Goal: Information Seeking & Learning: Understand process/instructions

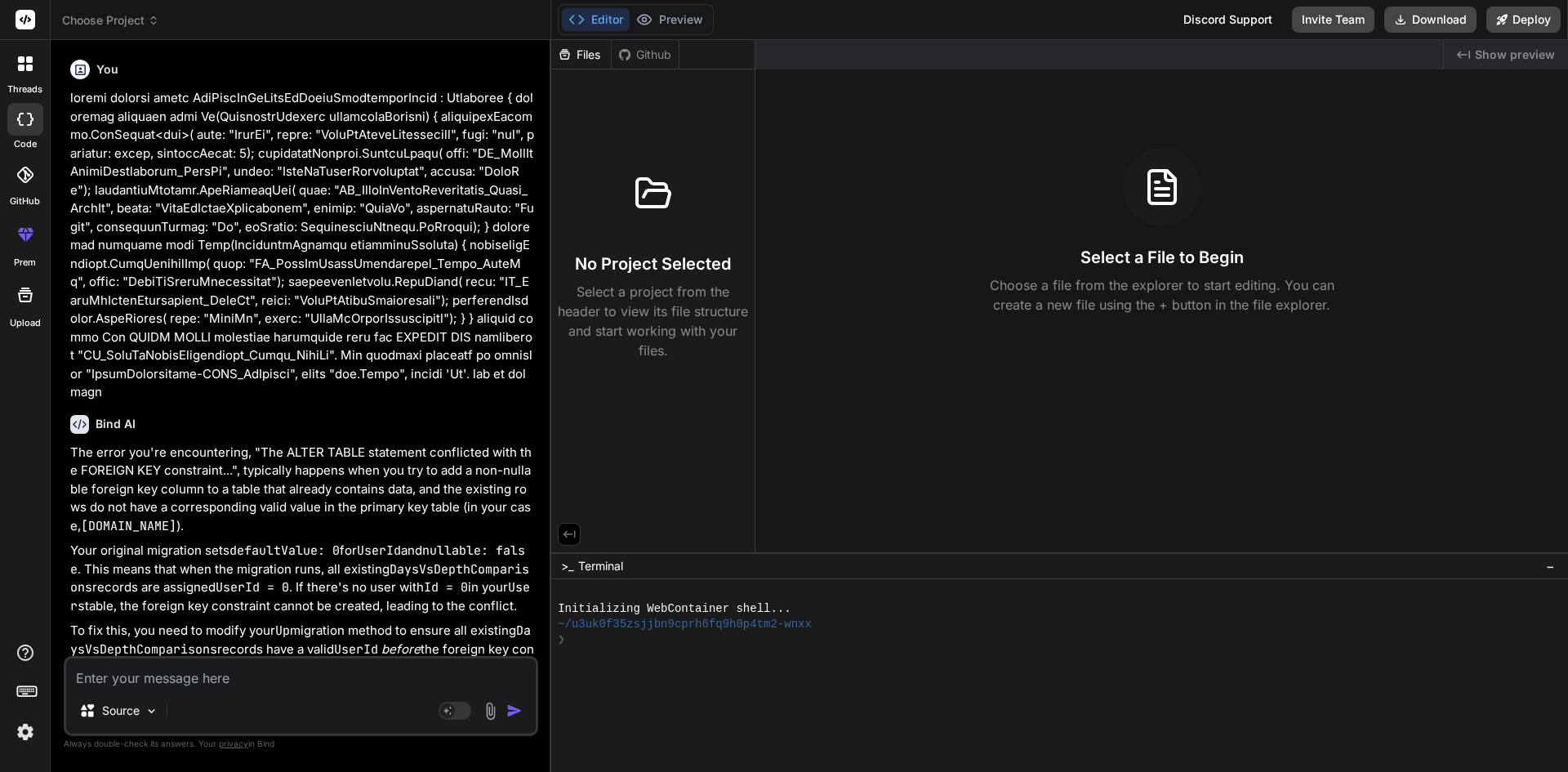
click at [203, 681] on textarea at bounding box center [301, 673] width 470 height 29
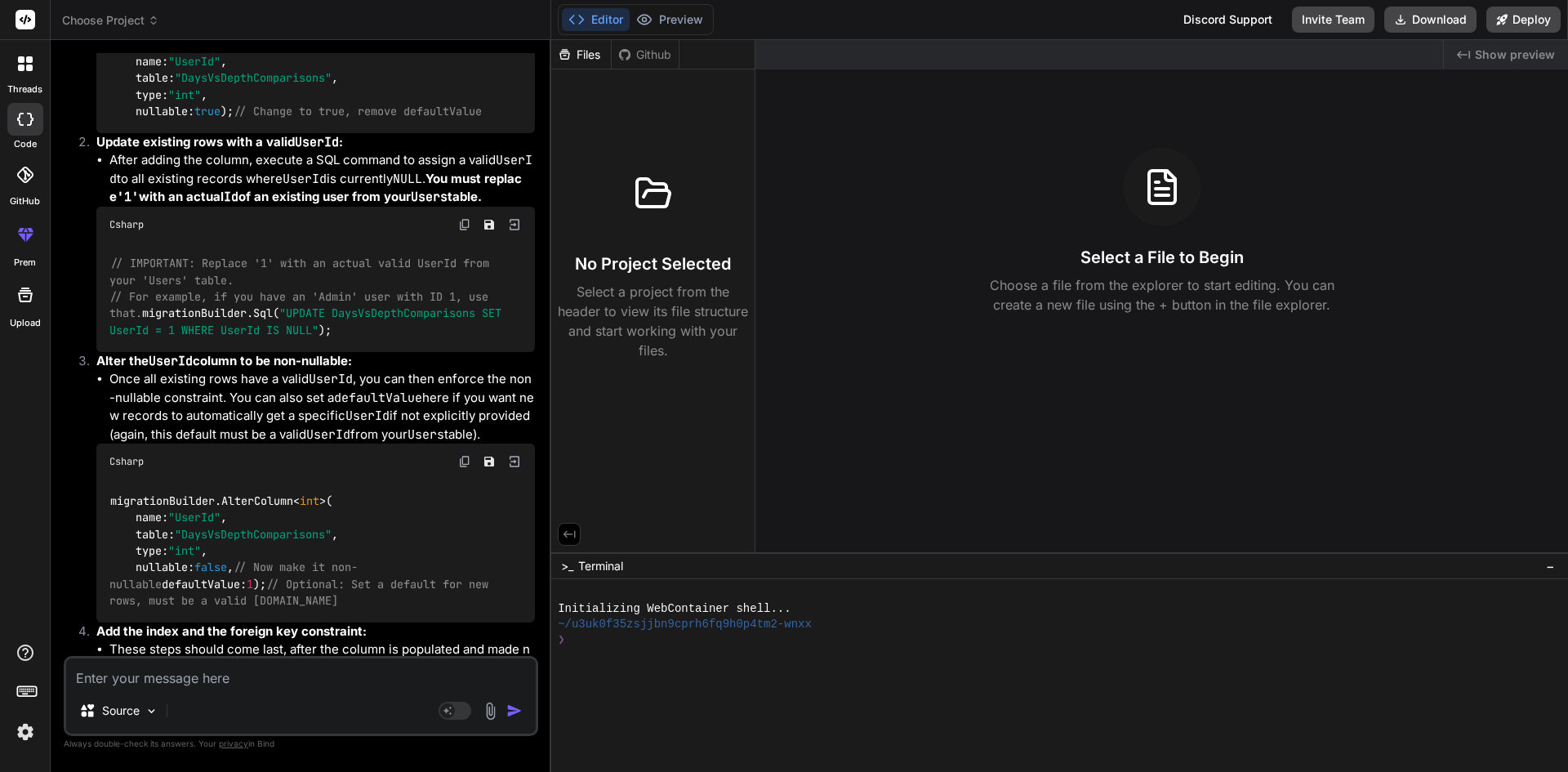
type textarea "Message = "Execution Timeout Expired. The timeout period elapsed prior to compl…"
type textarea "x"
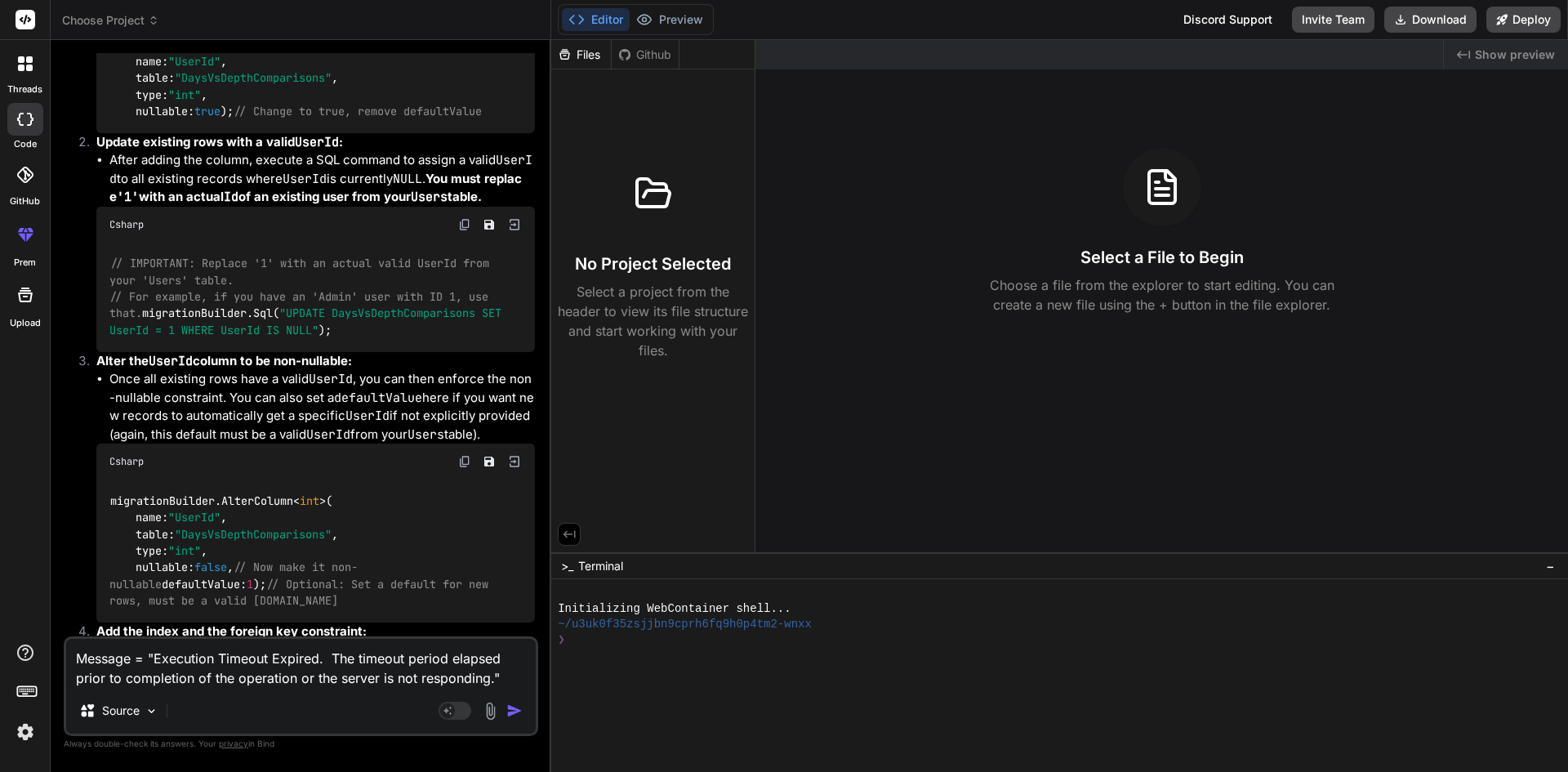
type textarea "Message = "Execution Timeout Expired. The timeout period elapsed prior to compl…"
type textarea "x"
type textarea "Message = "Execution Timeout Expired. The timeout period elapsed prior to compl…"
type textarea "x"
type textarea "Message = "Execution Timeout Expired. The timeout period elapsed prior to compl…"
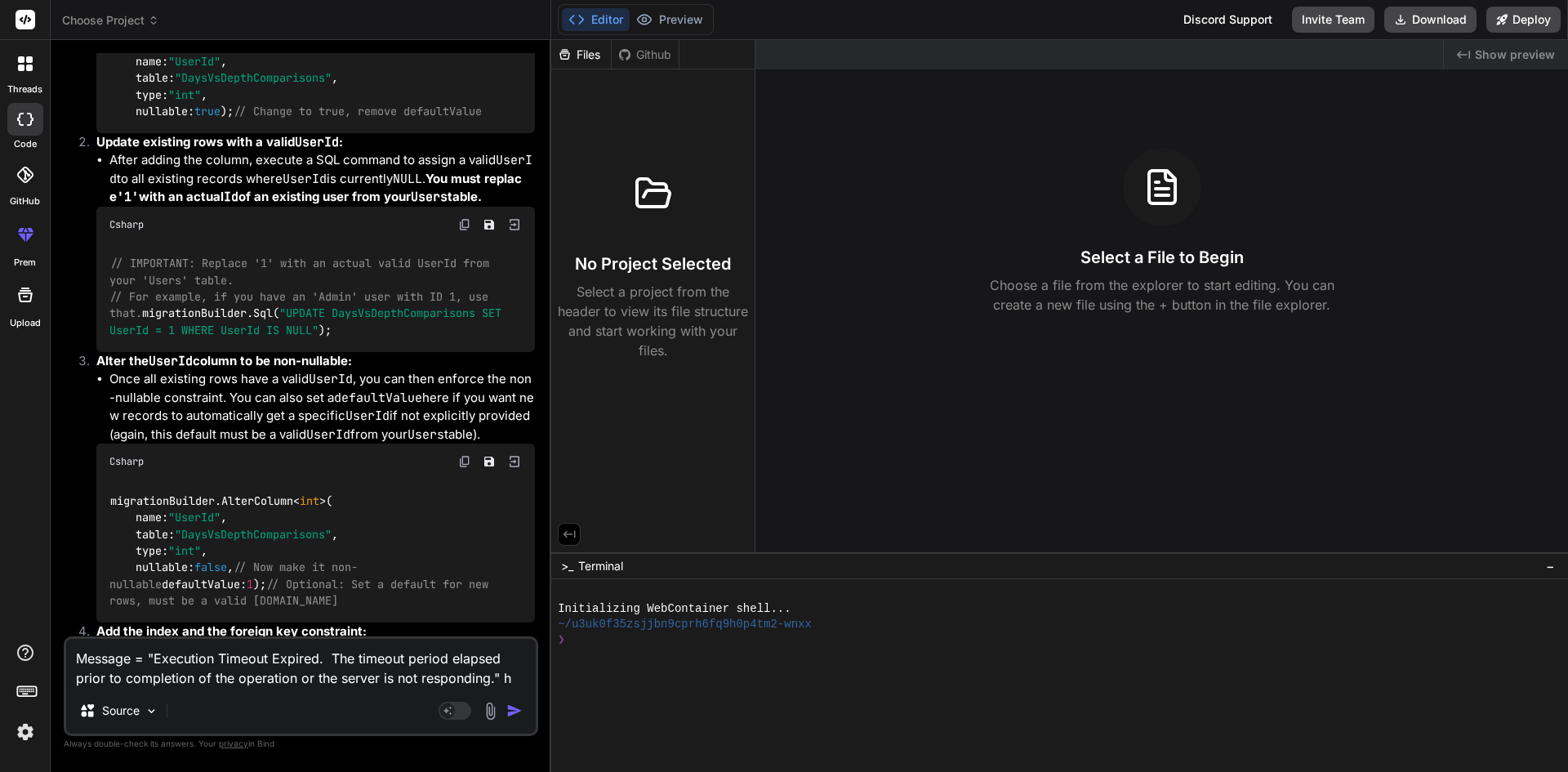
type textarea "x"
type textarea "Message = "Execution Timeout Expired. The timeout period elapsed prior to compl…"
type textarea "x"
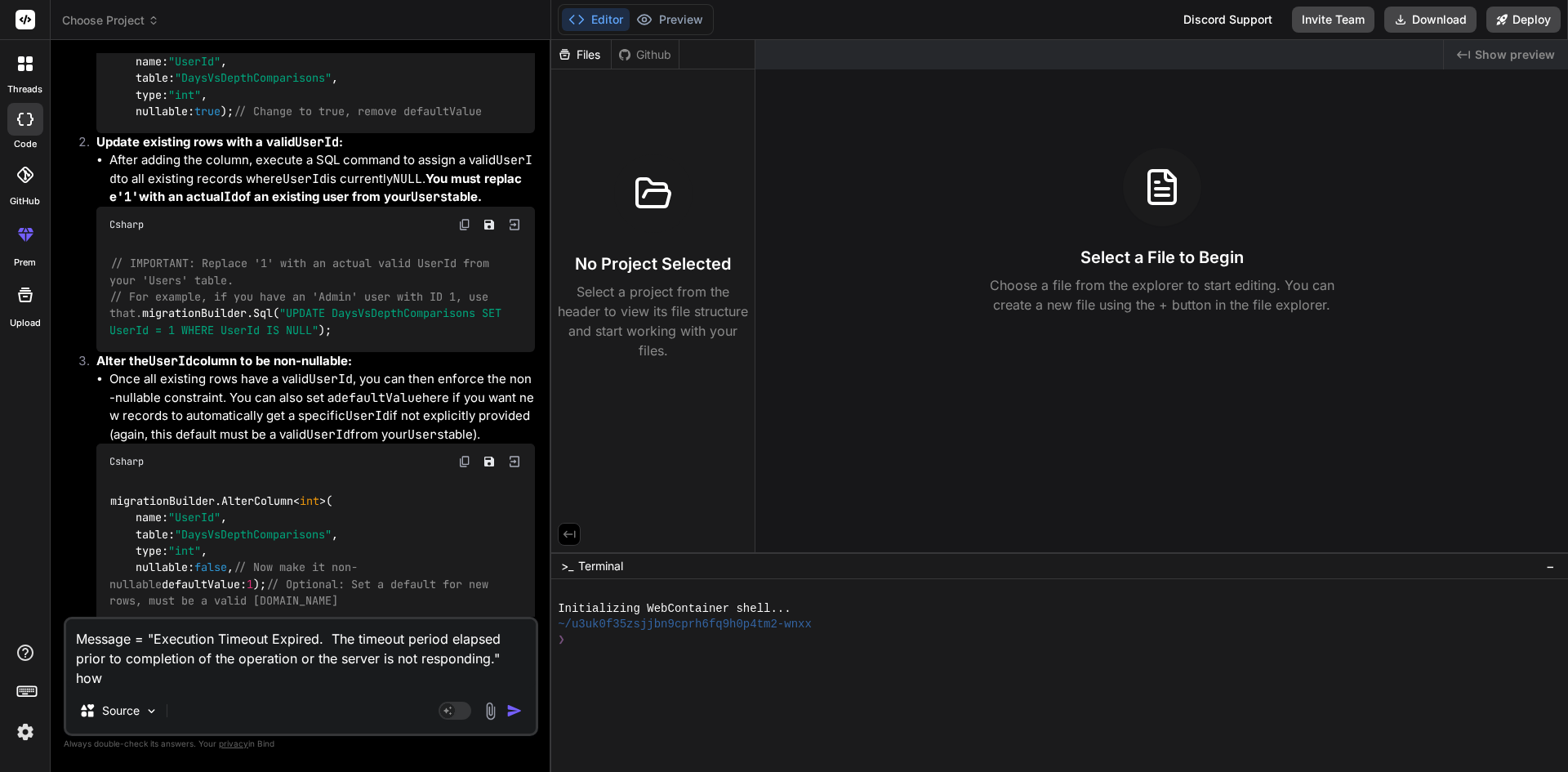
type textarea "Message = "Execution Timeout Expired. The timeout period elapsed prior to compl…"
type textarea "x"
type textarea "Message = "Execution Timeout Expired. The timeout period elapsed prior to compl…"
type textarea "x"
type textarea "Message = "Execution Timeout Expired. The timeout period elapsed prior to compl…"
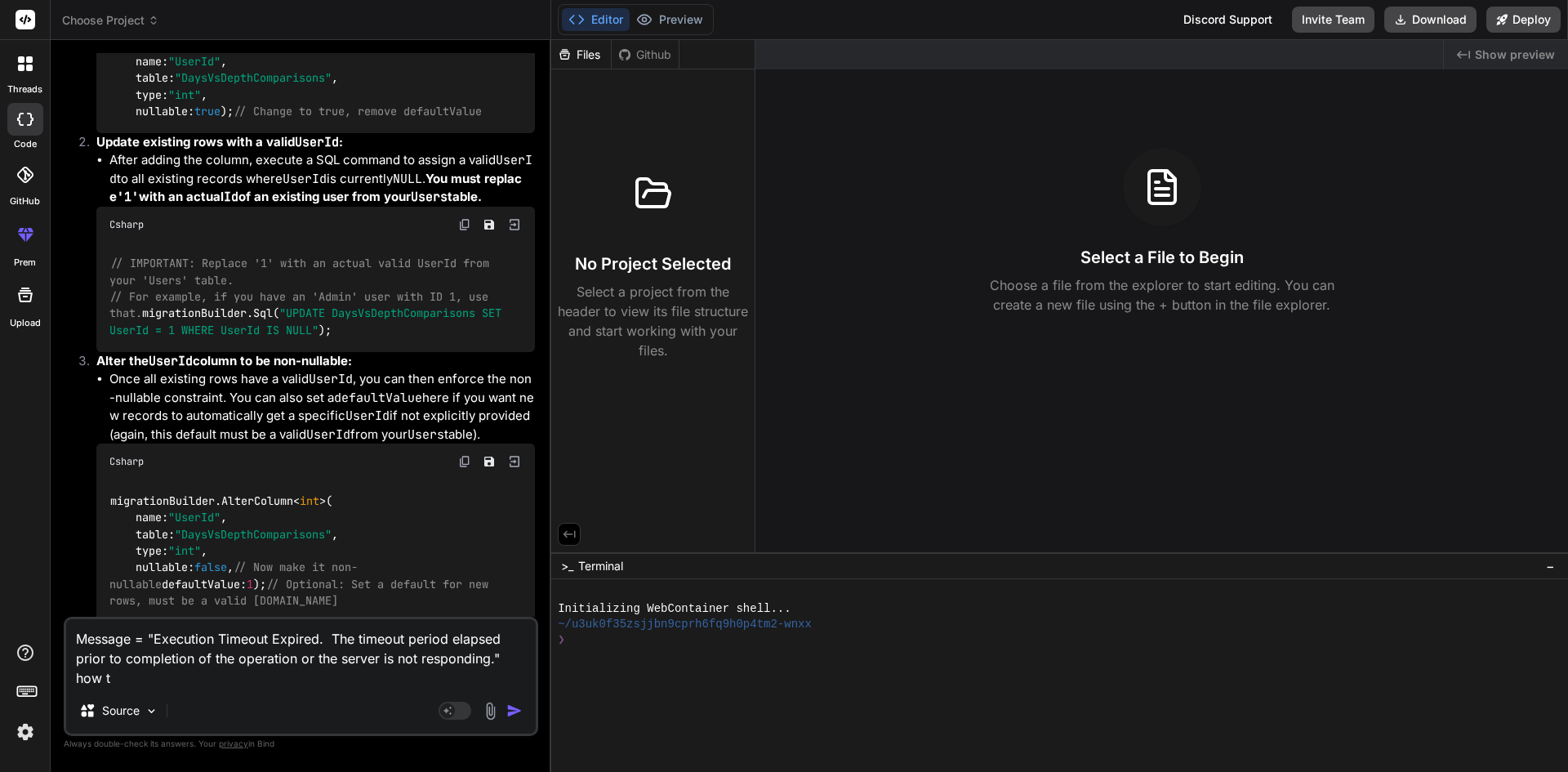
type textarea "x"
type textarea "Message = "Execution Timeout Expired. The timeout period elapsed prior to compl…"
type textarea "x"
type textarea "Message = "Execution Timeout Expired. The timeout period elapsed prior to compl…"
type textarea "x"
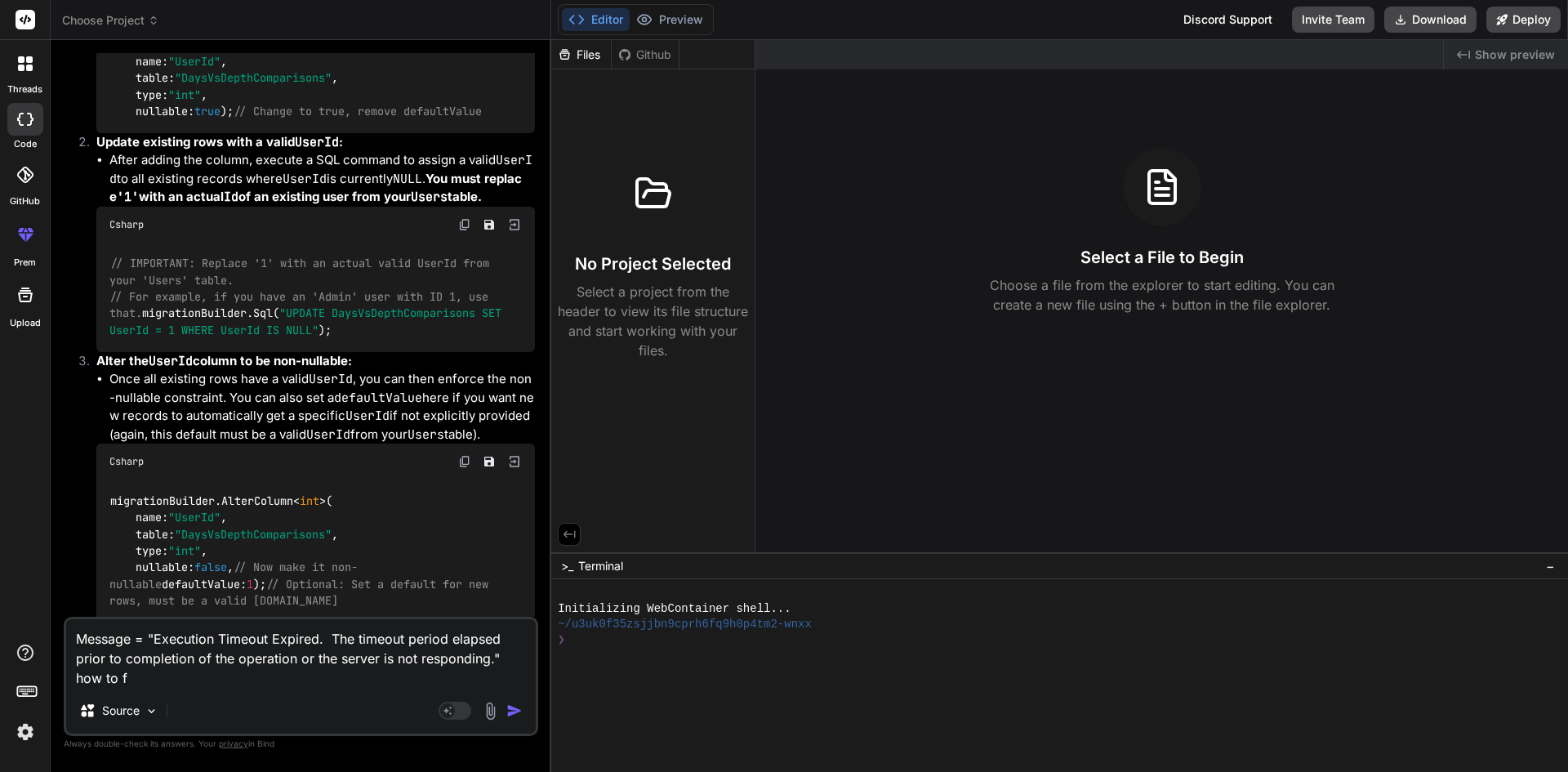
type textarea "Message = "Execution Timeout Expired. The timeout period elapsed prior to compl…"
type textarea "x"
type textarea "Message = "Execution Timeout Expired. The timeout period elapsed prior to compl…"
type textarea "x"
type textarea "Message = "Execution Timeout Expired. The timeout period elapsed prior to compl…"
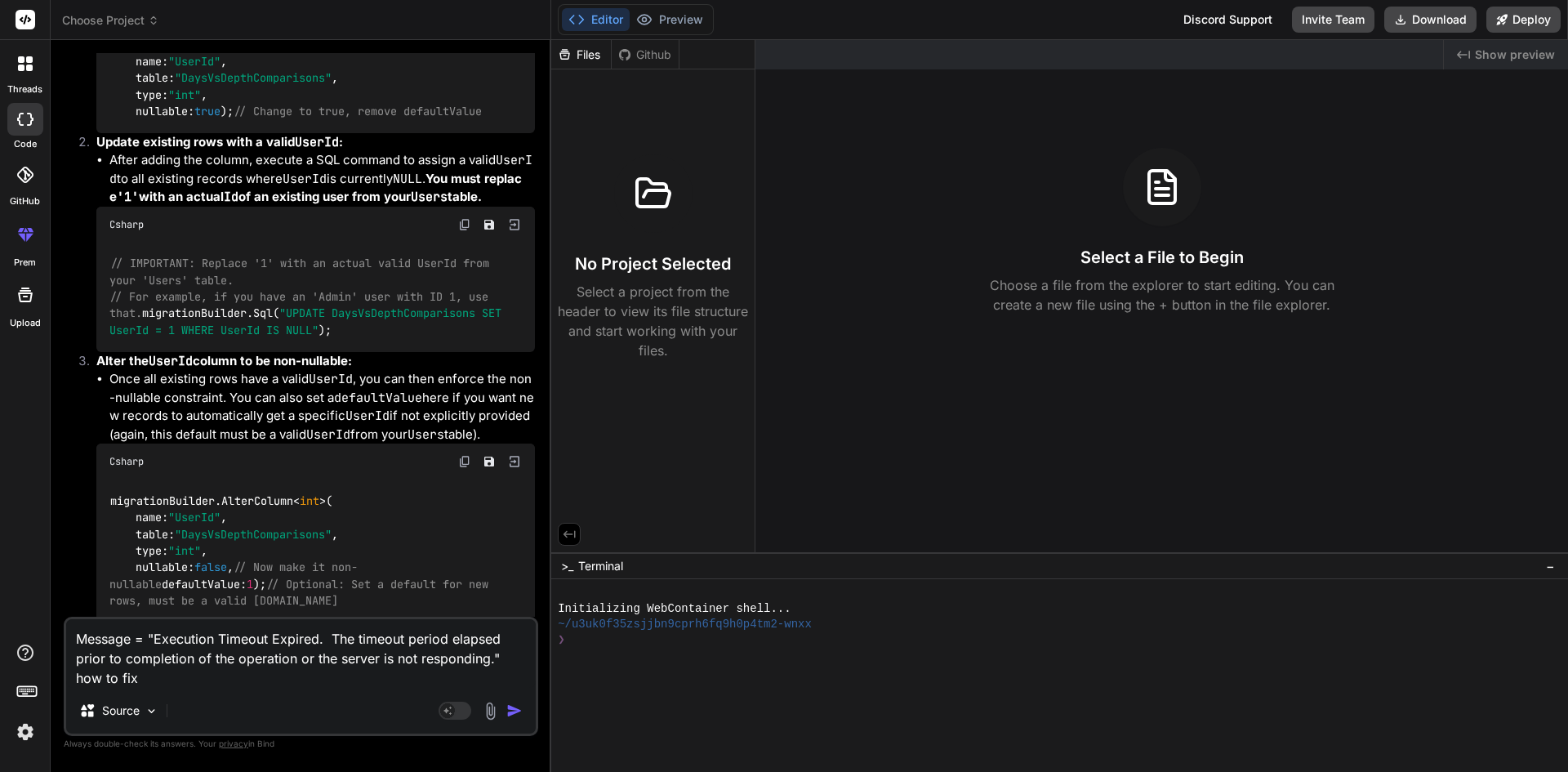
type textarea "x"
type textarea "Message = "Execution Timeout Expired. The timeout period elapsed prior to compl…"
type textarea "x"
type textarea "Message = "Execution Timeout Expired. The timeout period elapsed prior to compl…"
type textarea "x"
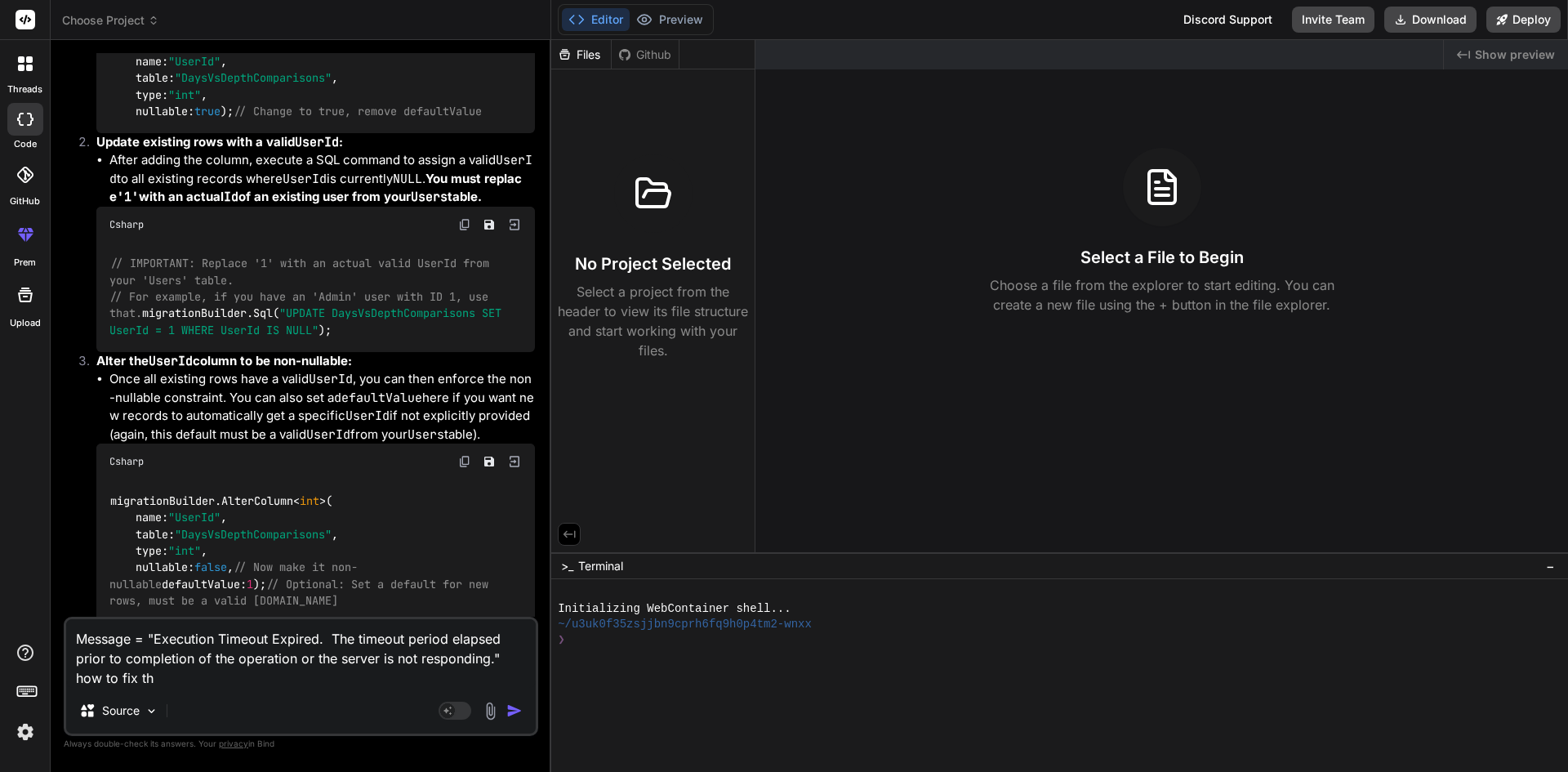
type textarea "Message = "Execution Timeout Expired. The timeout period elapsed prior to compl…"
type textarea "x"
type textarea "Message = "Execution Timeout Expired. The timeout period elapsed prior to compl…"
type textarea "x"
type textarea "Message = "Execution Timeout Expired. The timeout period elapsed prior to compl…"
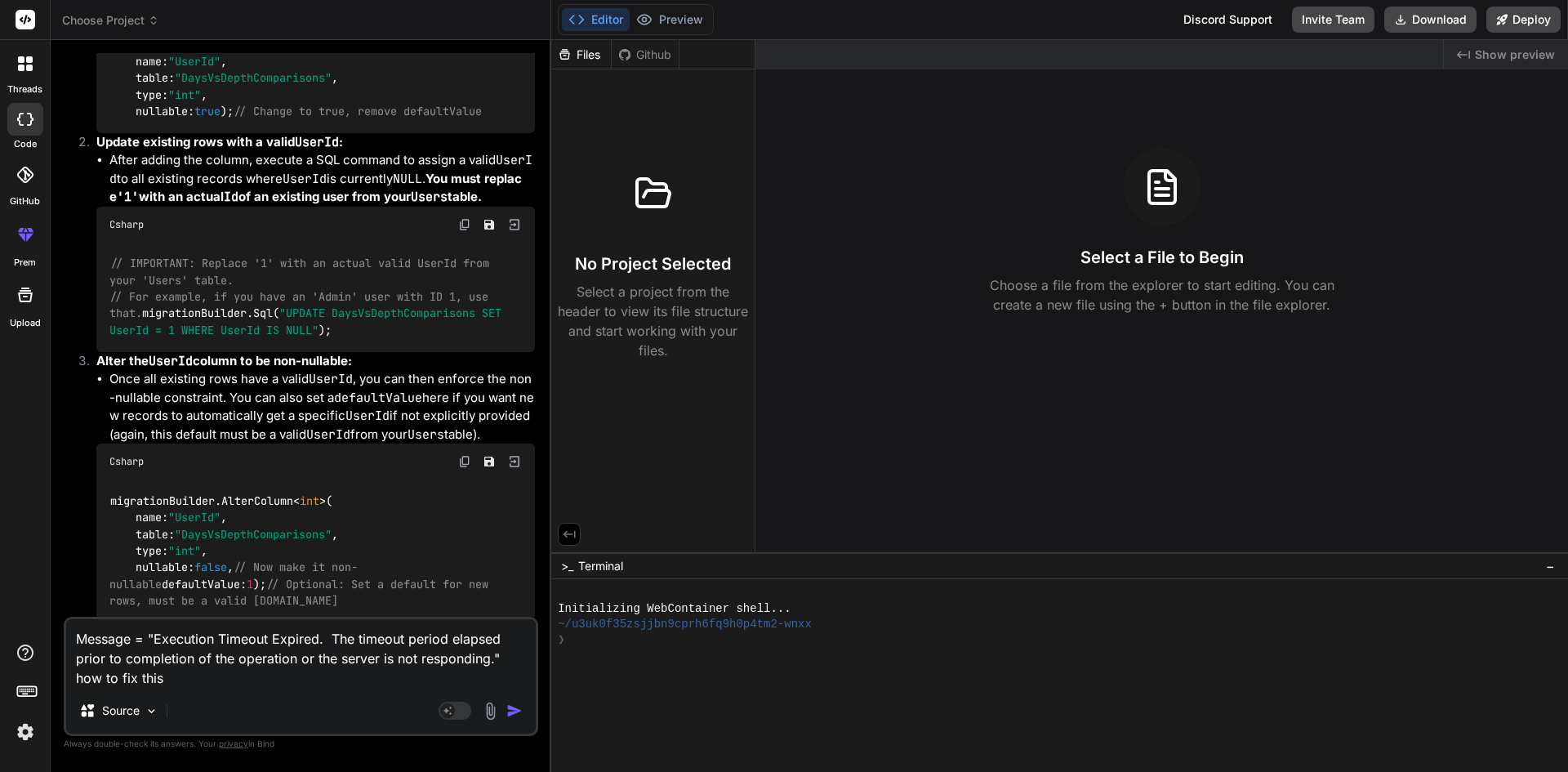
type textarea "x"
type textarea "Message = "Execution Timeout Expired. The timeout period elapsed prior to compl…"
type textarea "x"
type textarea "Message = "Execution Timeout Expired. The timeout period elapsed prior to compl…"
type textarea "x"
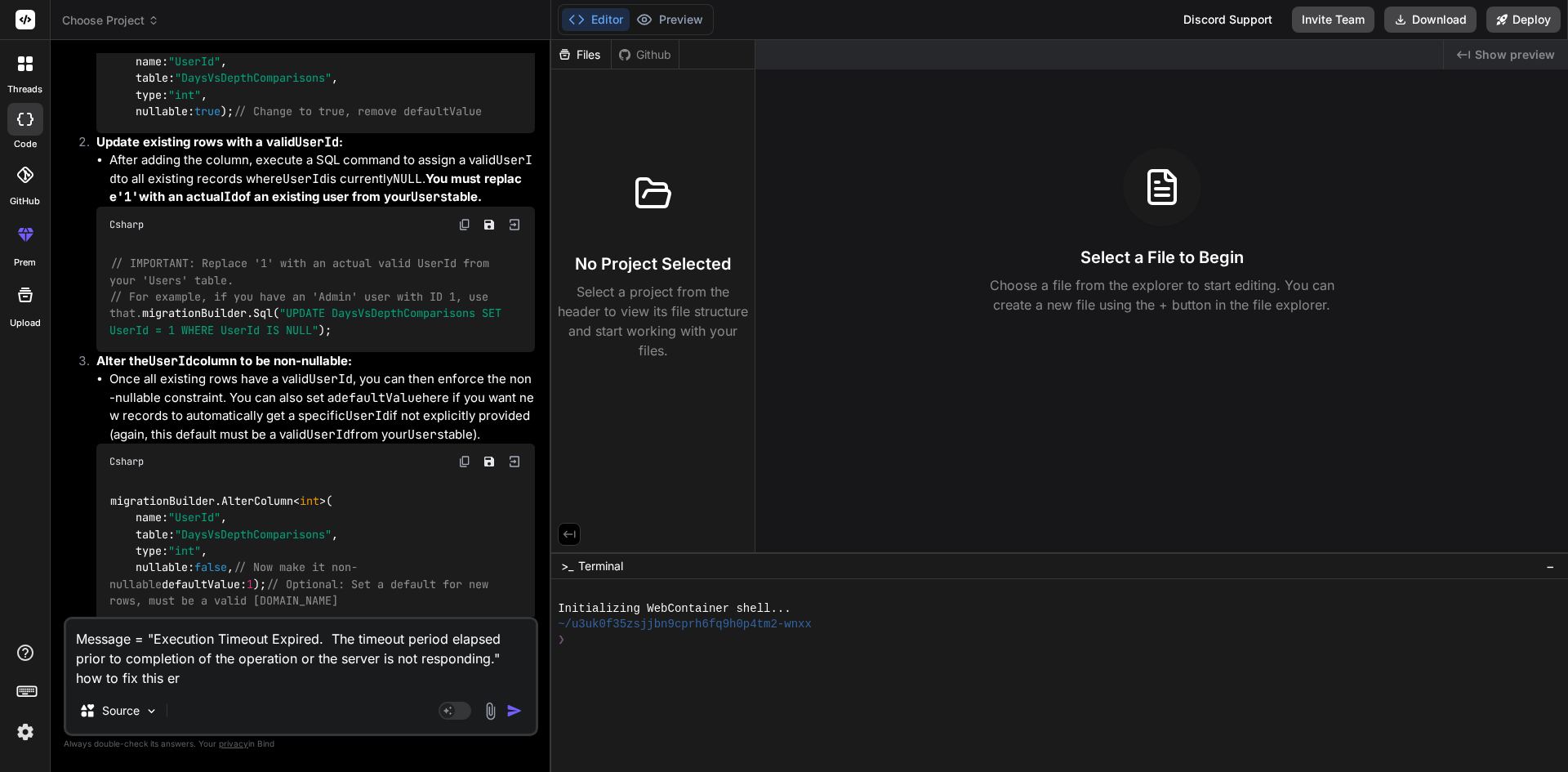
type textarea "Message = "Execution Timeout Expired. The timeout period elapsed prior to compl…"
type textarea "x"
type textarea "Message = "Execution Timeout Expired. The timeout period elapsed prior to compl…"
type textarea "x"
type textarea "Message = "Execution Timeout Expired. The timeout period elapsed prior to compl…"
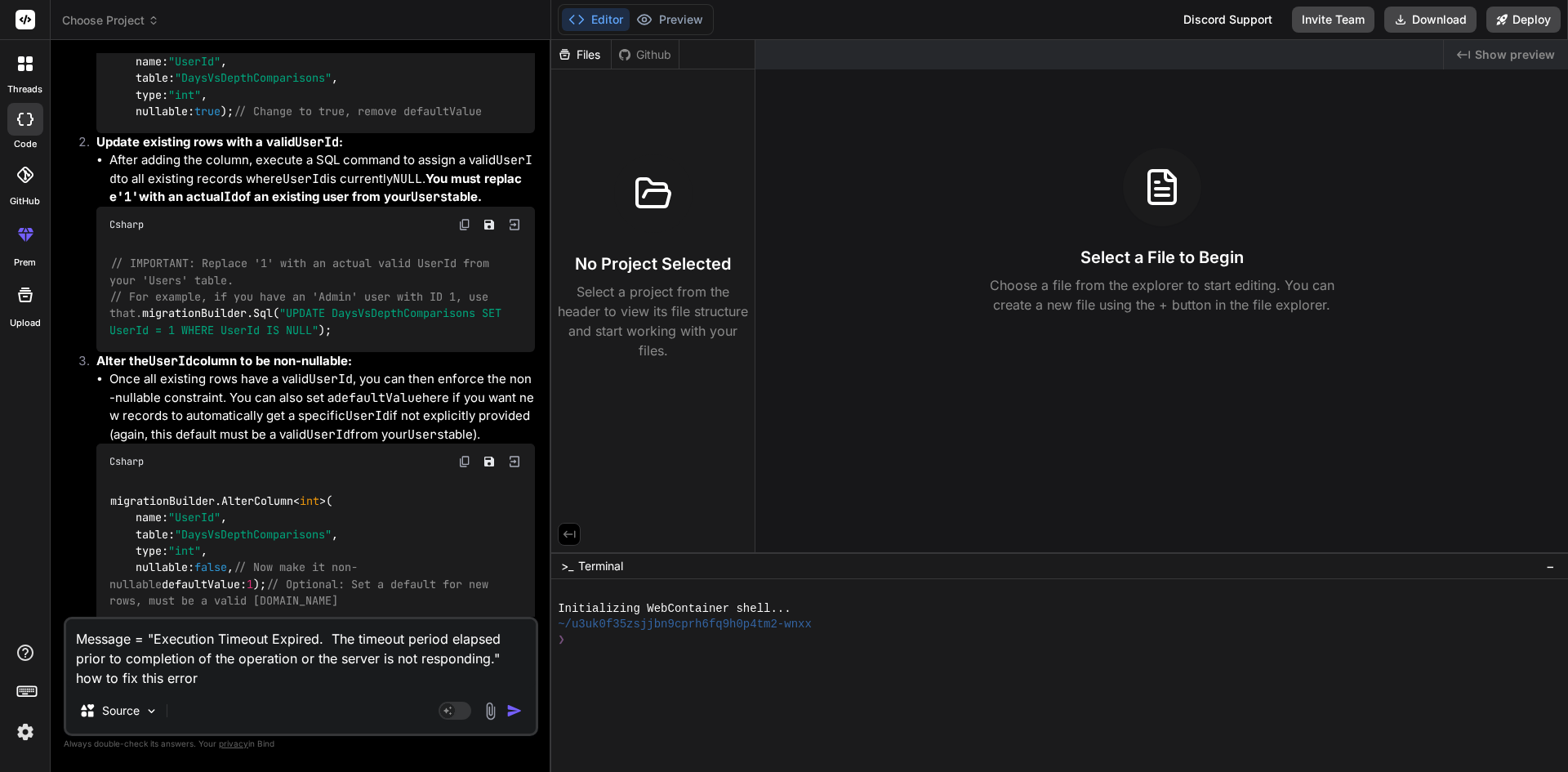
type textarea "x"
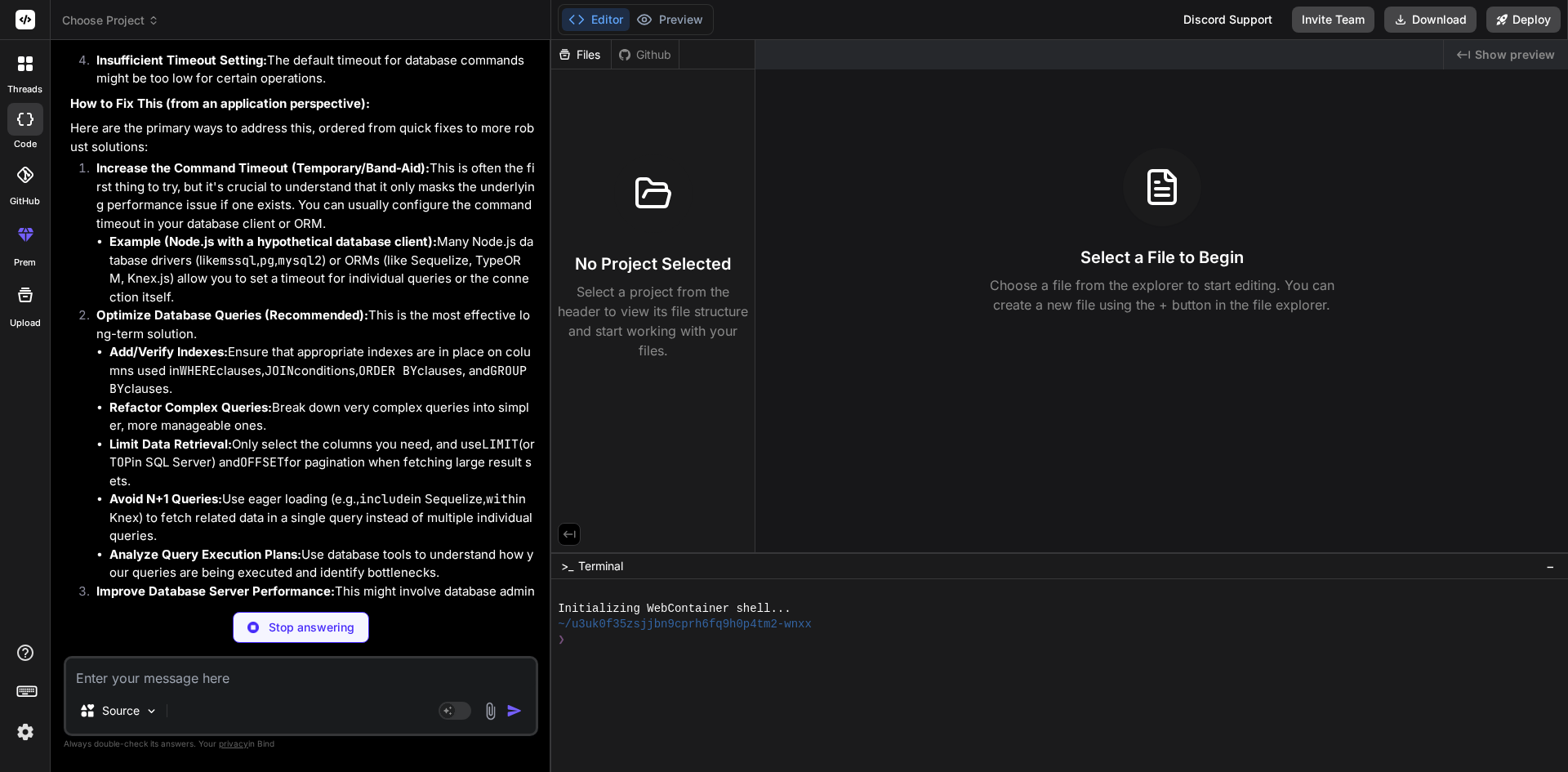
scroll to position [3814, 0]
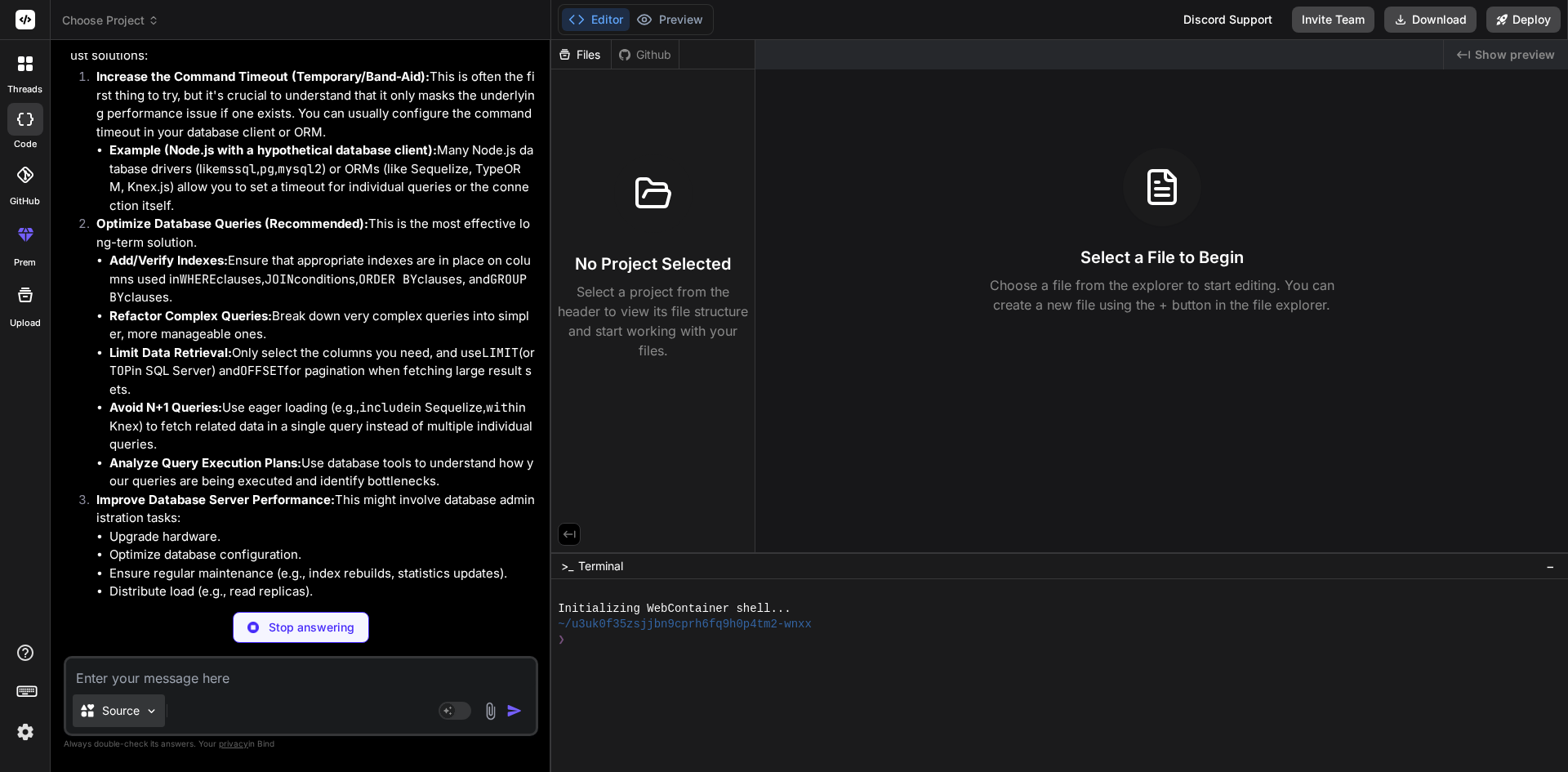
click at [147, 700] on div "Source" at bounding box center [118, 711] width 92 height 33
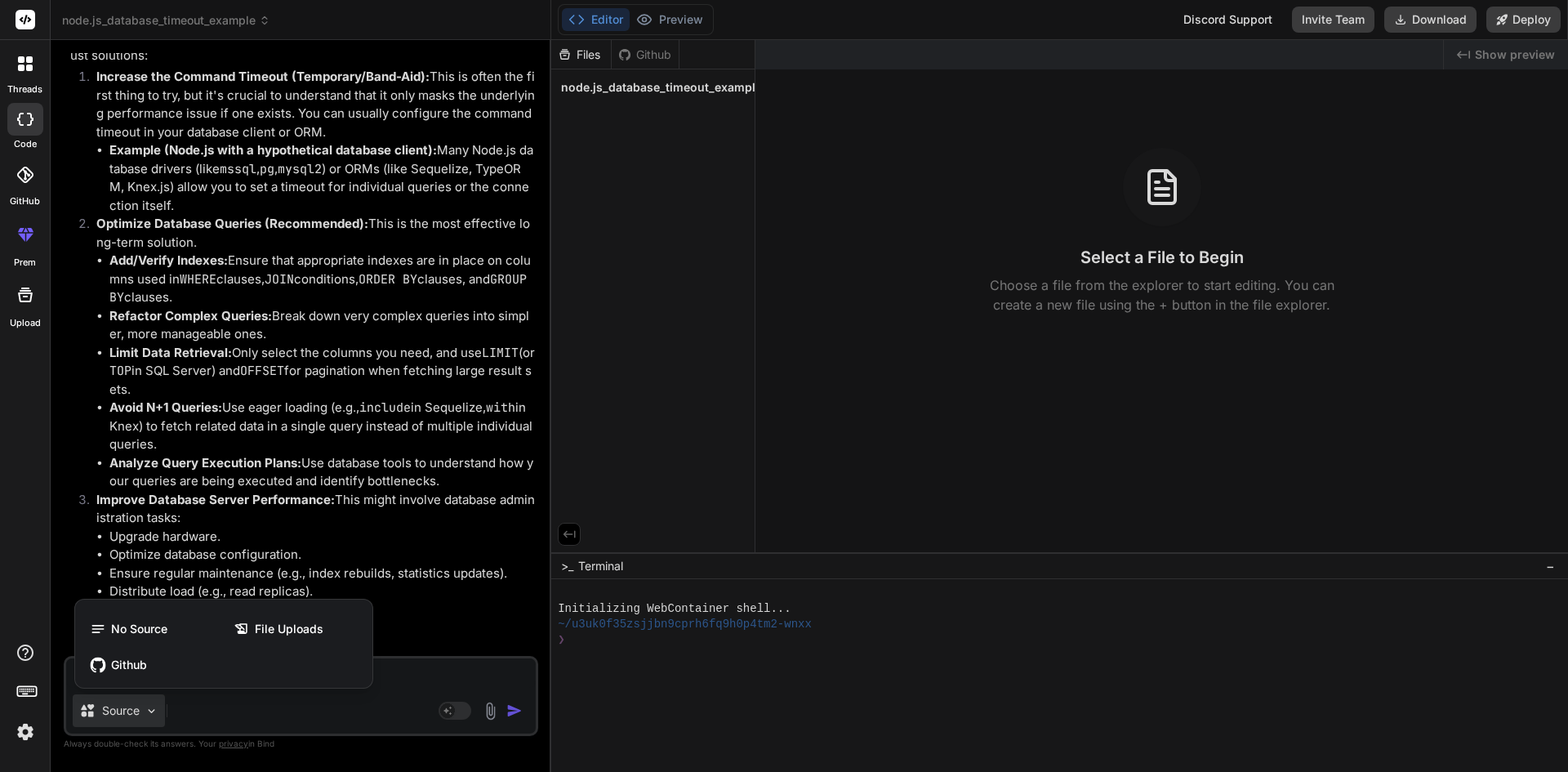
click at [291, 689] on div at bounding box center [784, 386] width 1568 height 772
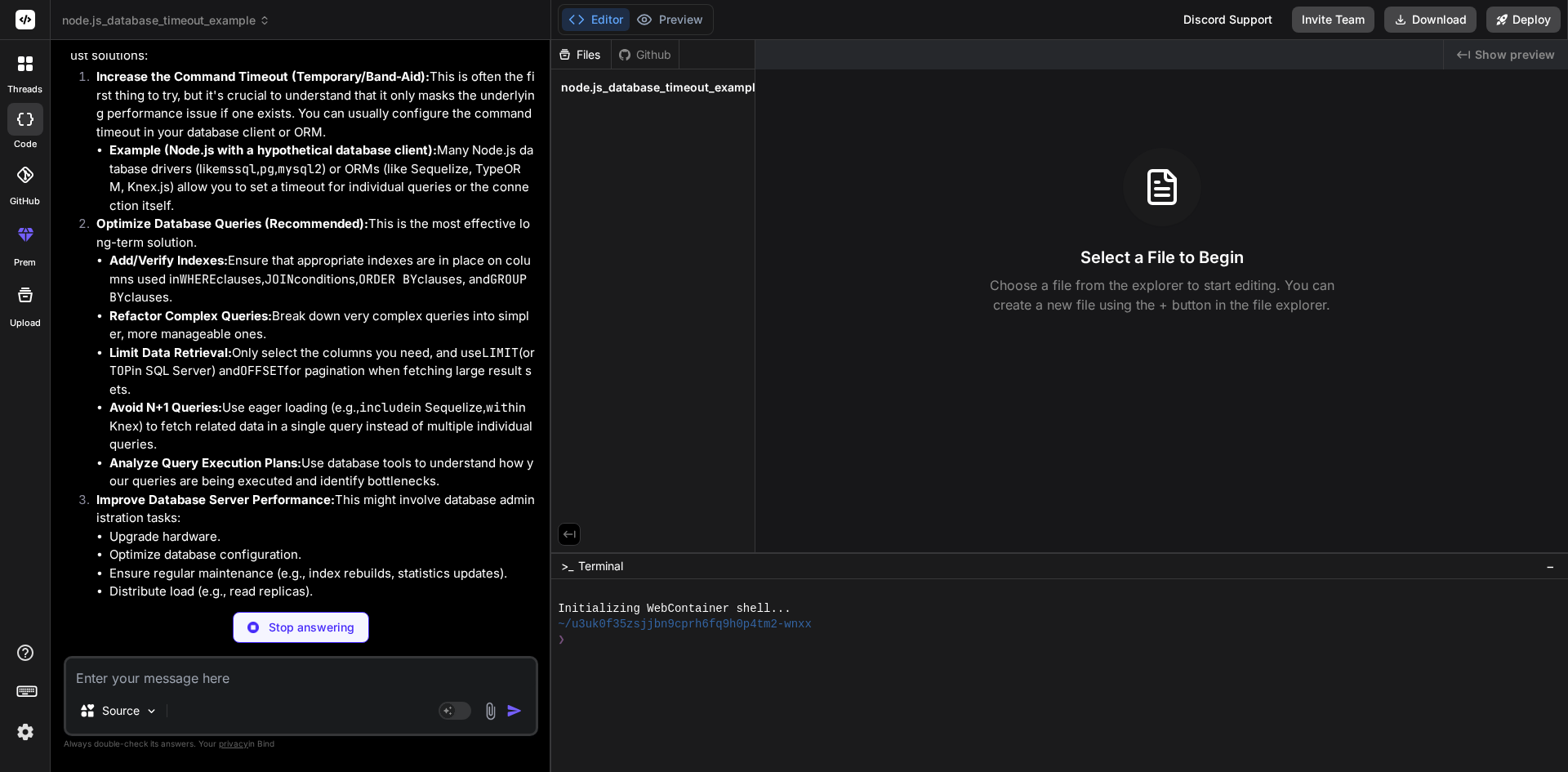
click at [135, 676] on textarea at bounding box center [301, 673] width 470 height 29
type textarea "x"
type textarea "i"
type textarea "x"
type textarea "in"
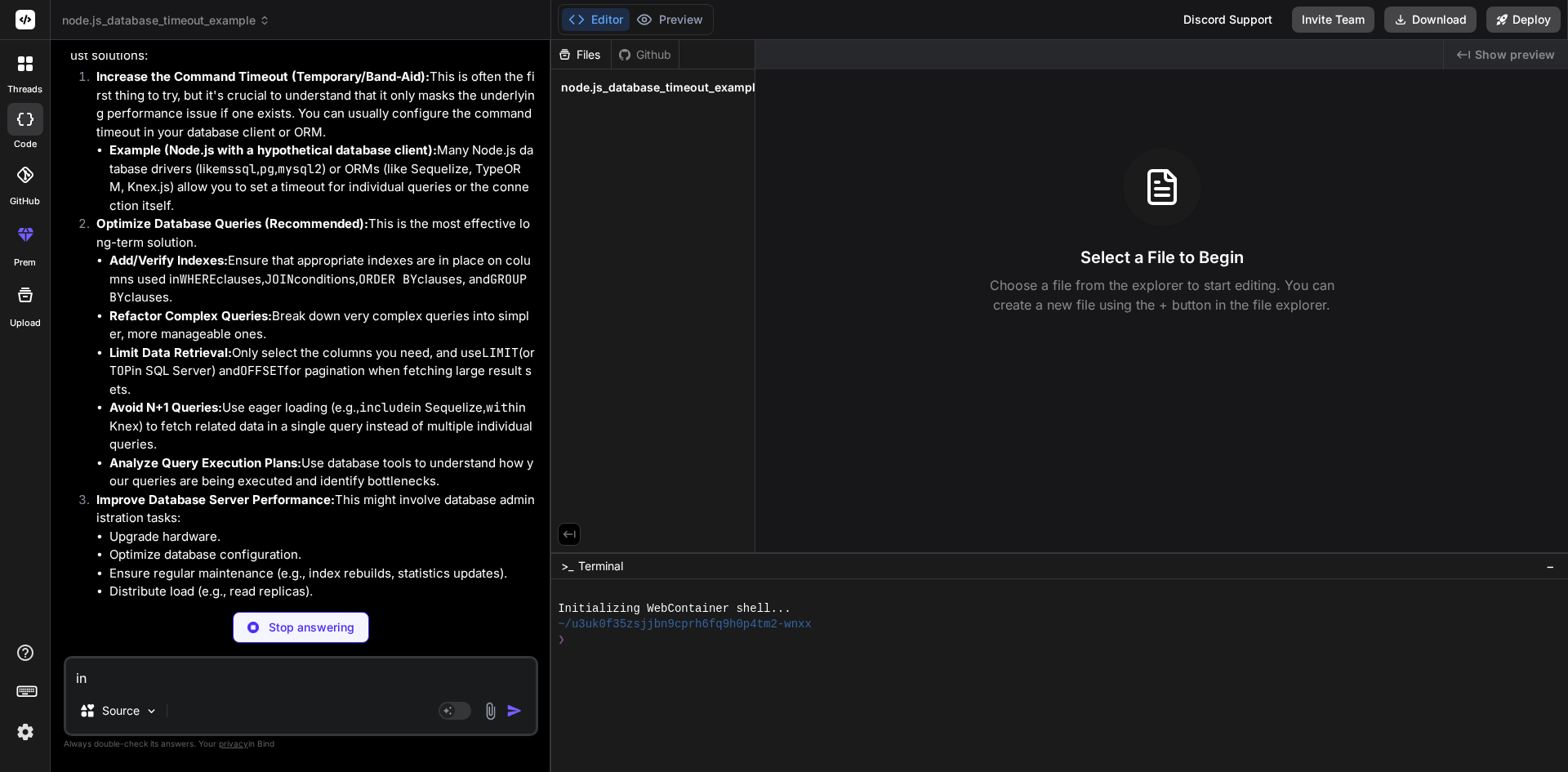
type textarea "x"
type textarea "in"
type textarea "x"
type textarea "in ."
type textarea "x"
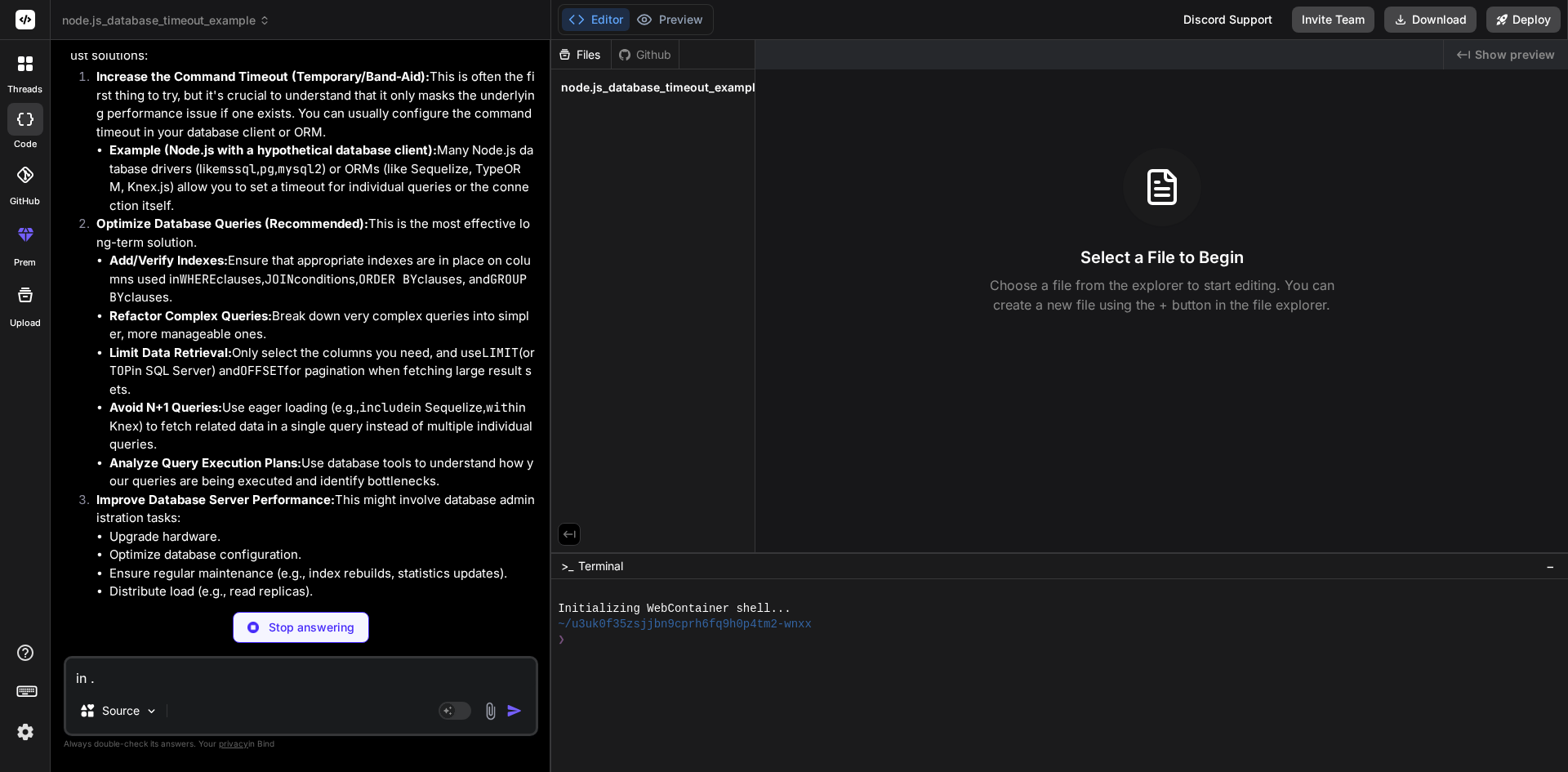
type textarea "in .n"
type textarea "x"
type textarea "in .ne"
type textarea "x"
type textarea "in .net"
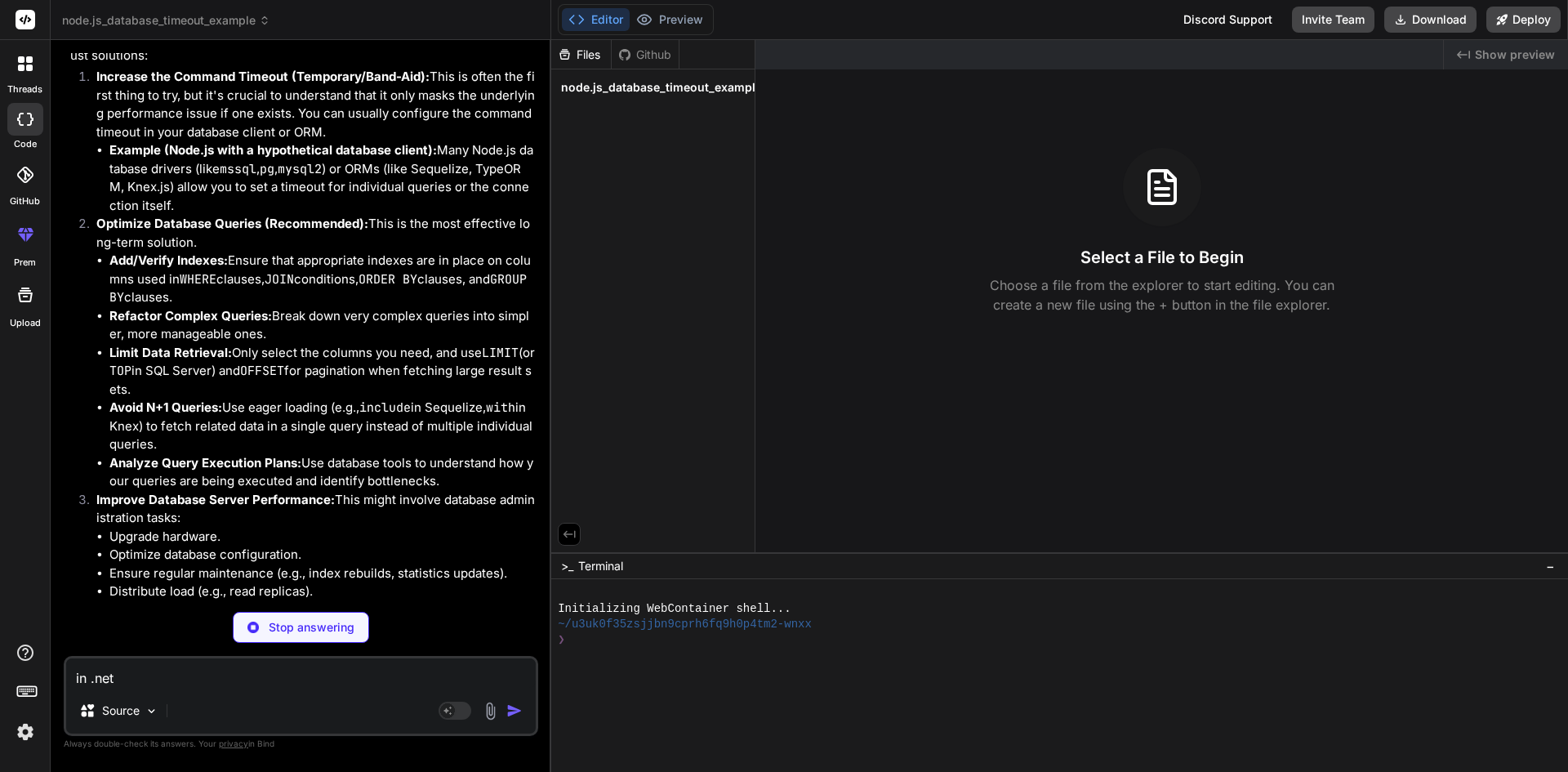
type textarea "x"
type textarea "in .net"
type textarea "x"
type textarea "in .net c"
type textarea "x"
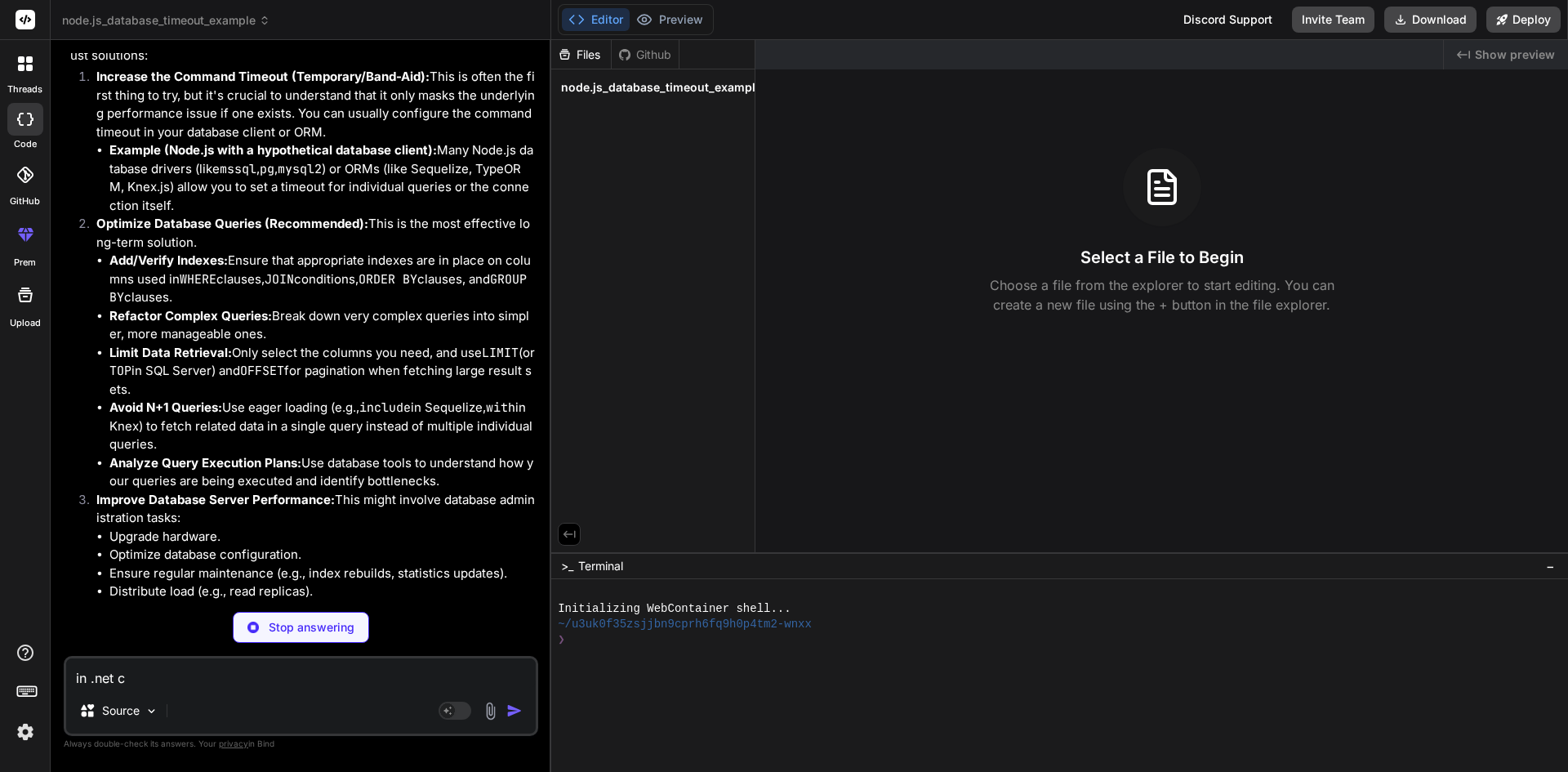
type textarea "in .net co"
type textarea "x"
type textarea "in .net cor"
type textarea "x"
type textarea "in .net core"
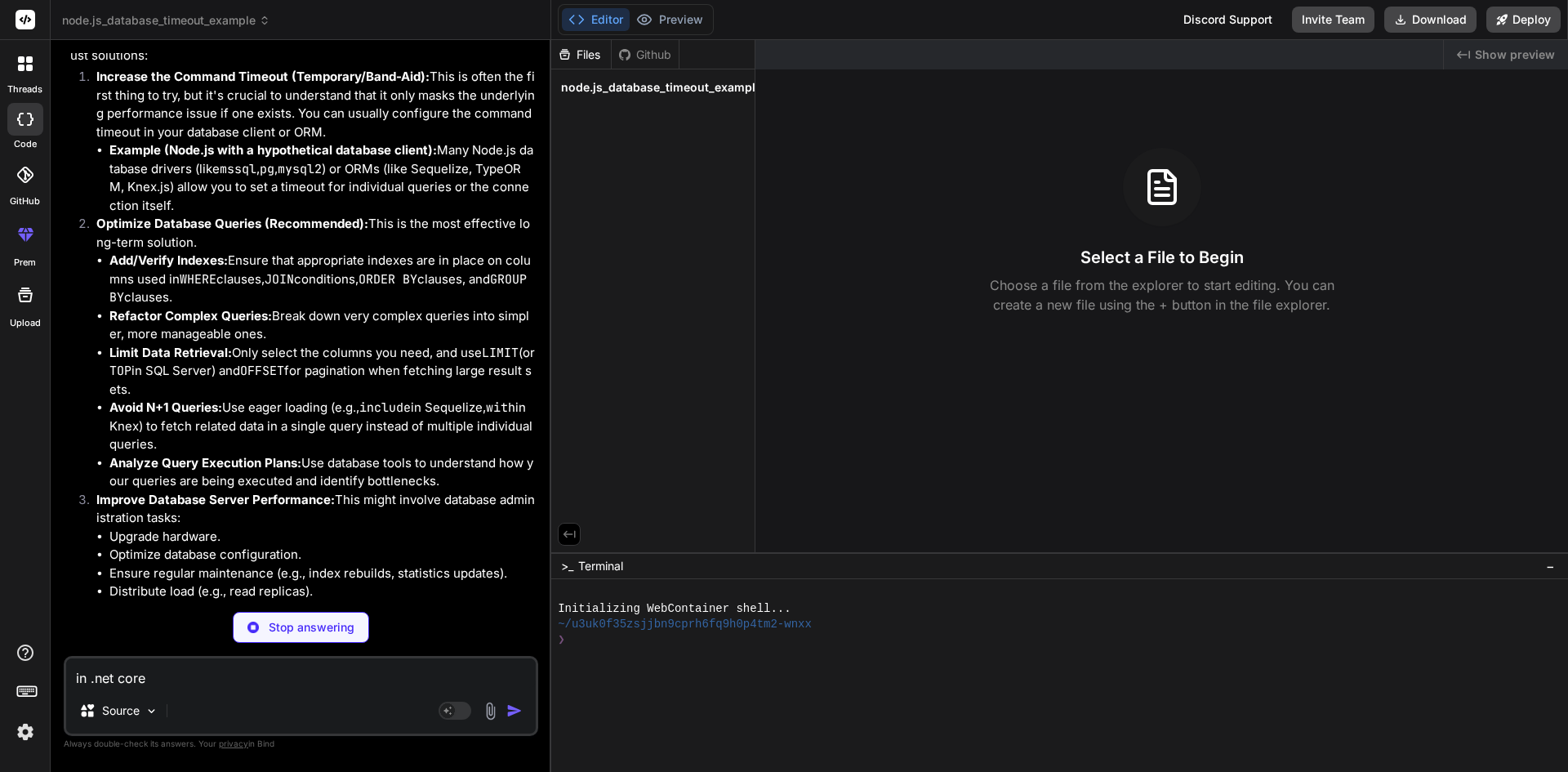
type textarea "x"
type textarea "in .net core"
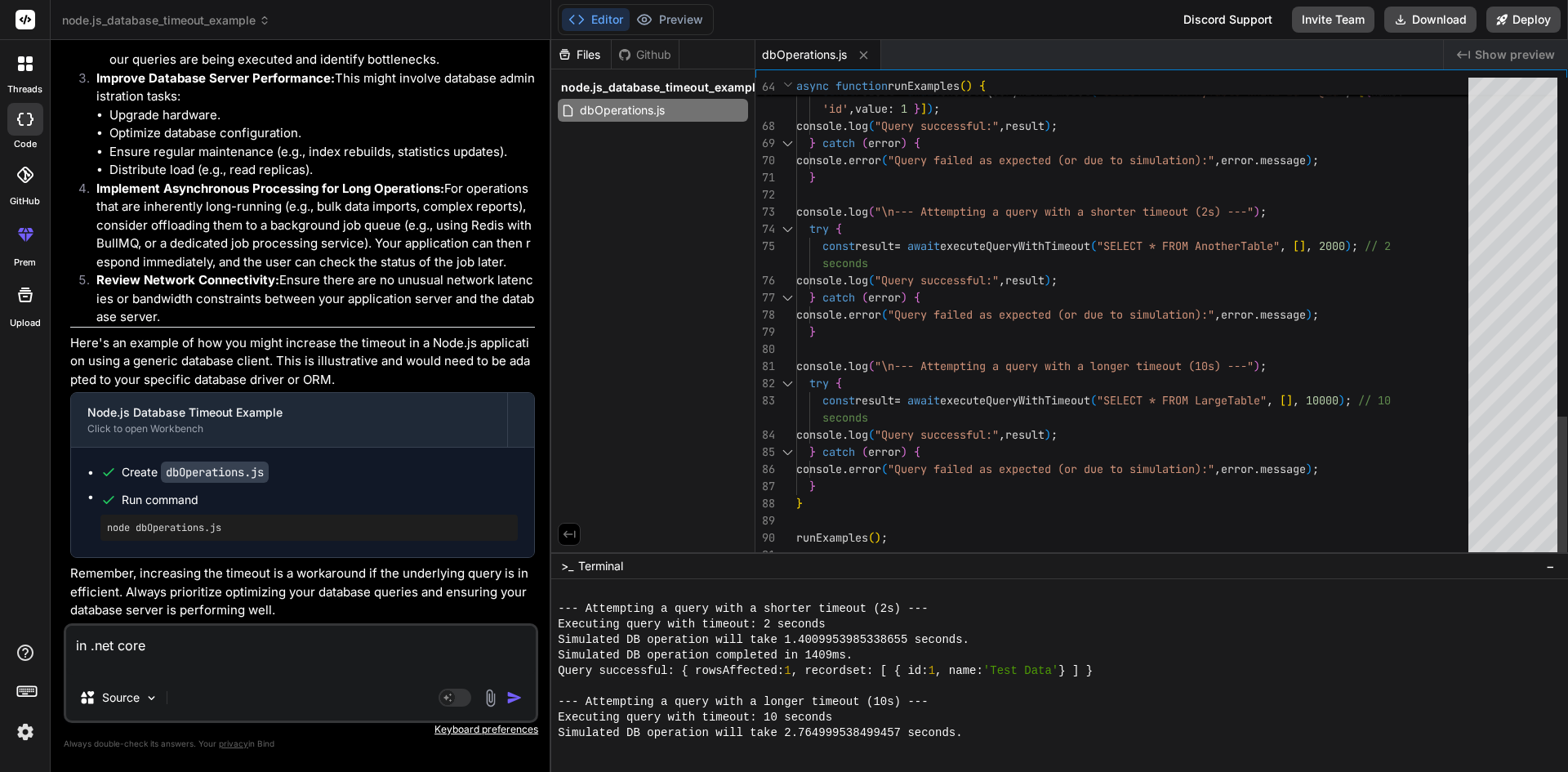
scroll to position [279, 0]
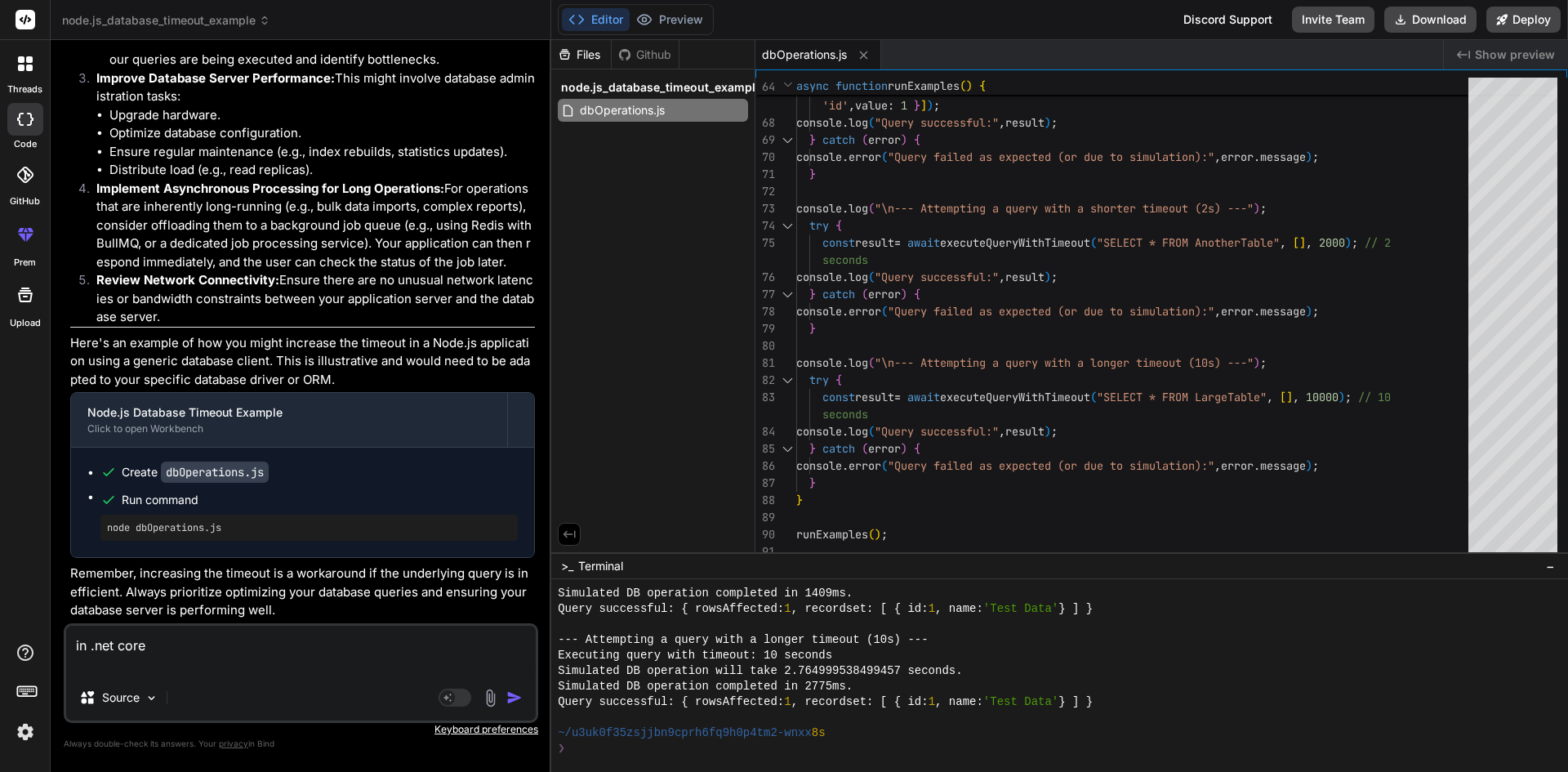
click at [200, 647] on textarea "in .net core" at bounding box center [301, 650] width 470 height 49
type textarea "x"
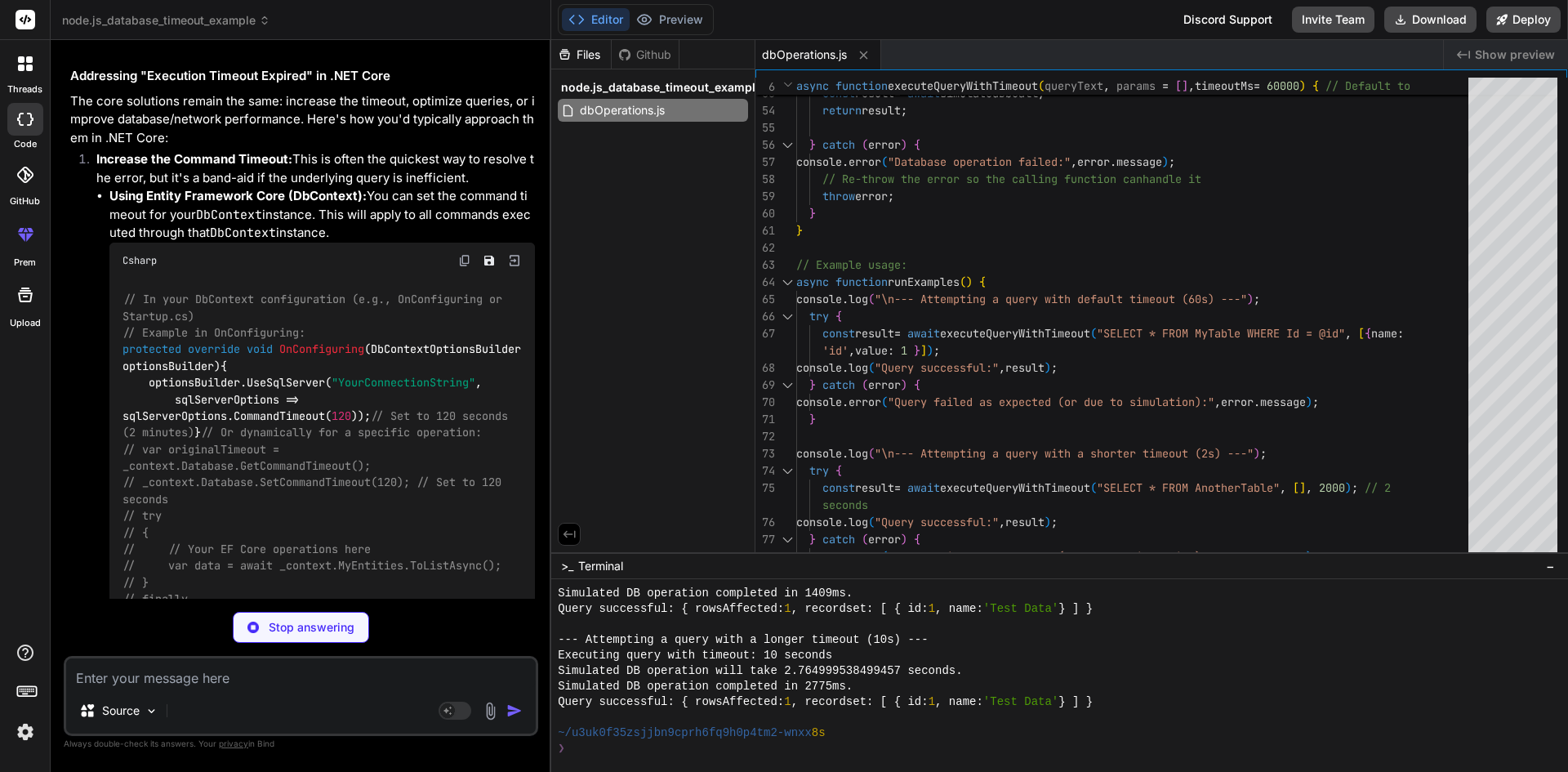
scroll to position [5143, 0]
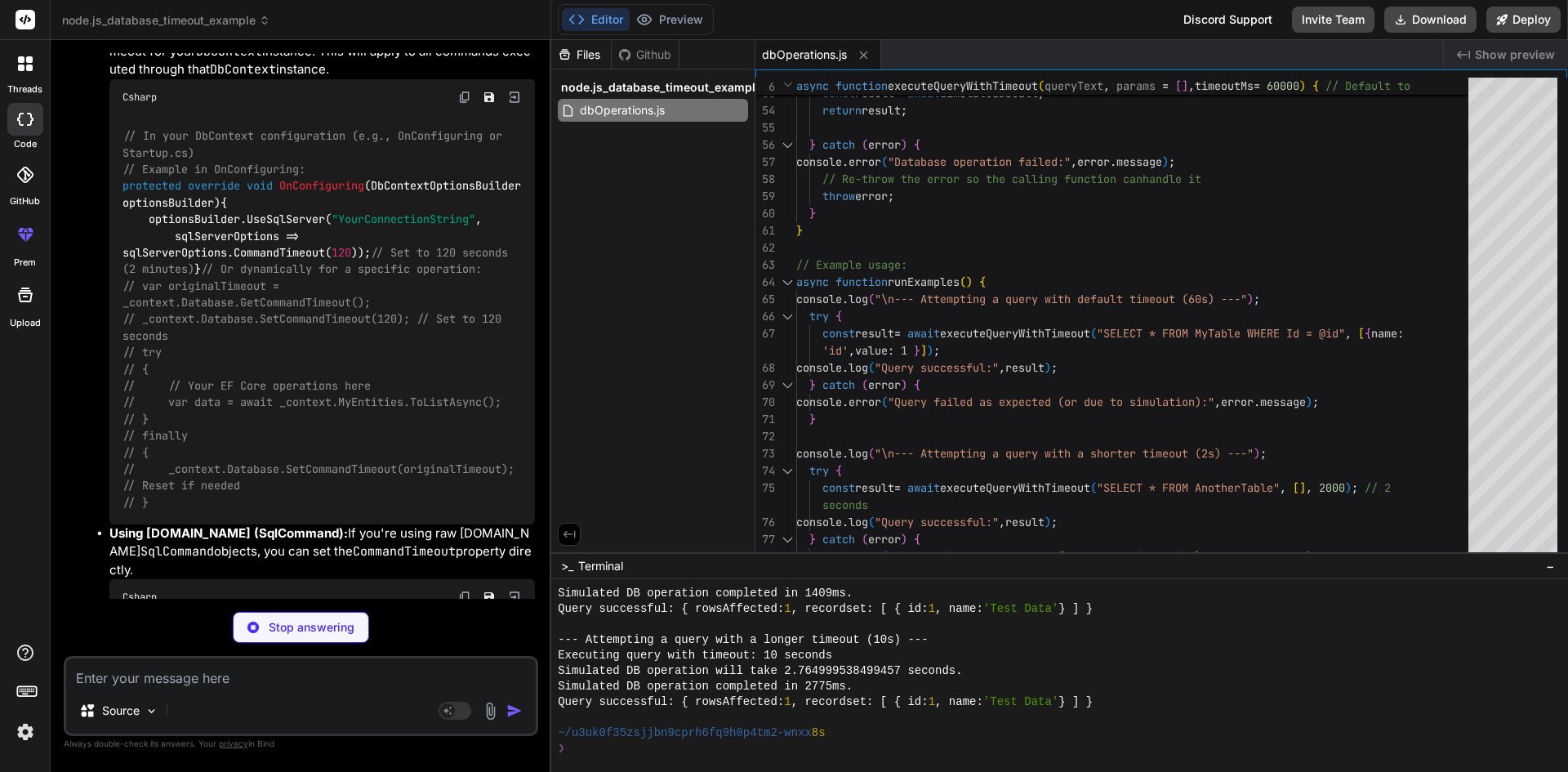
type textarea "x"
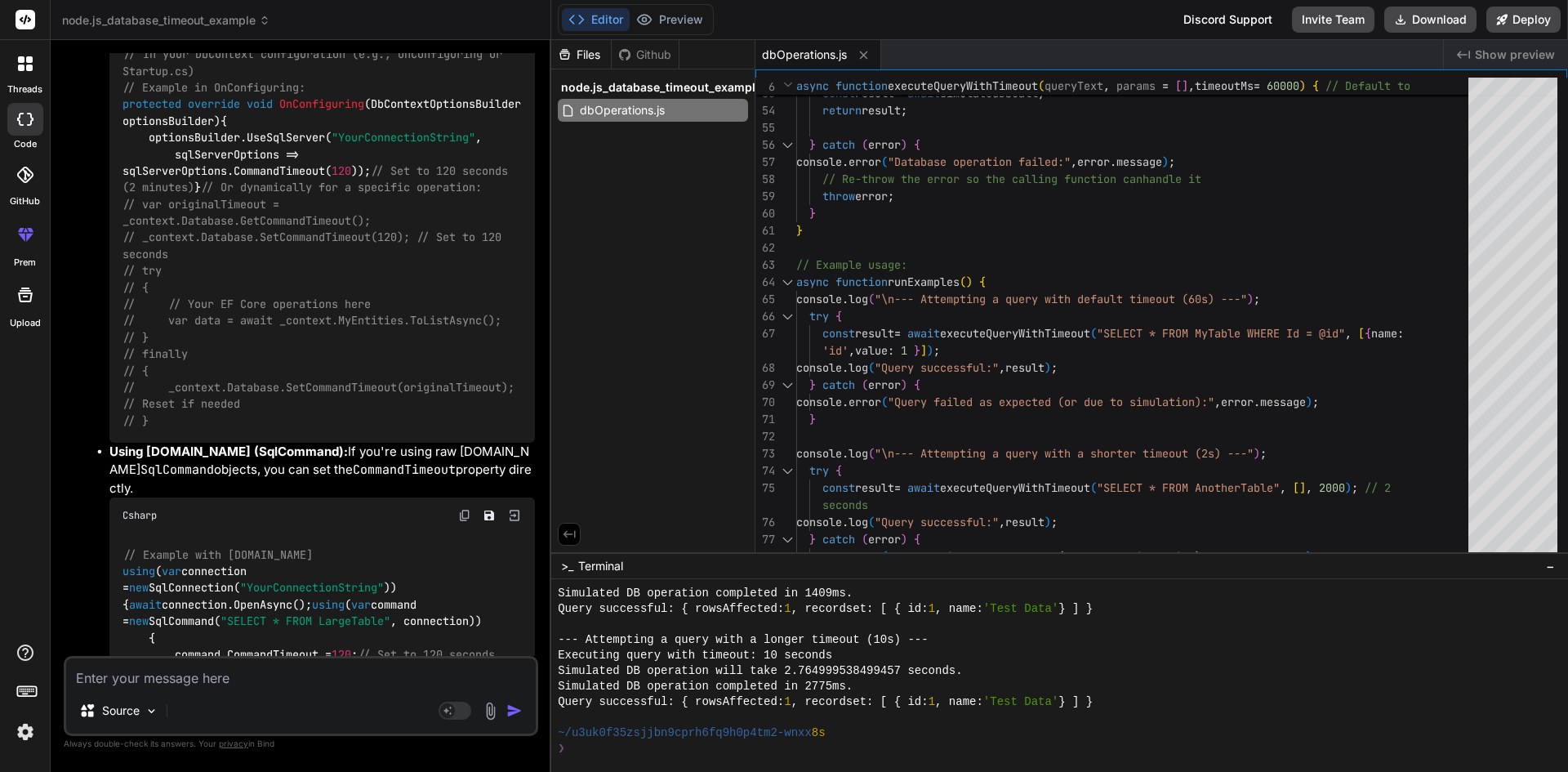
scroll to position [5225, 0]
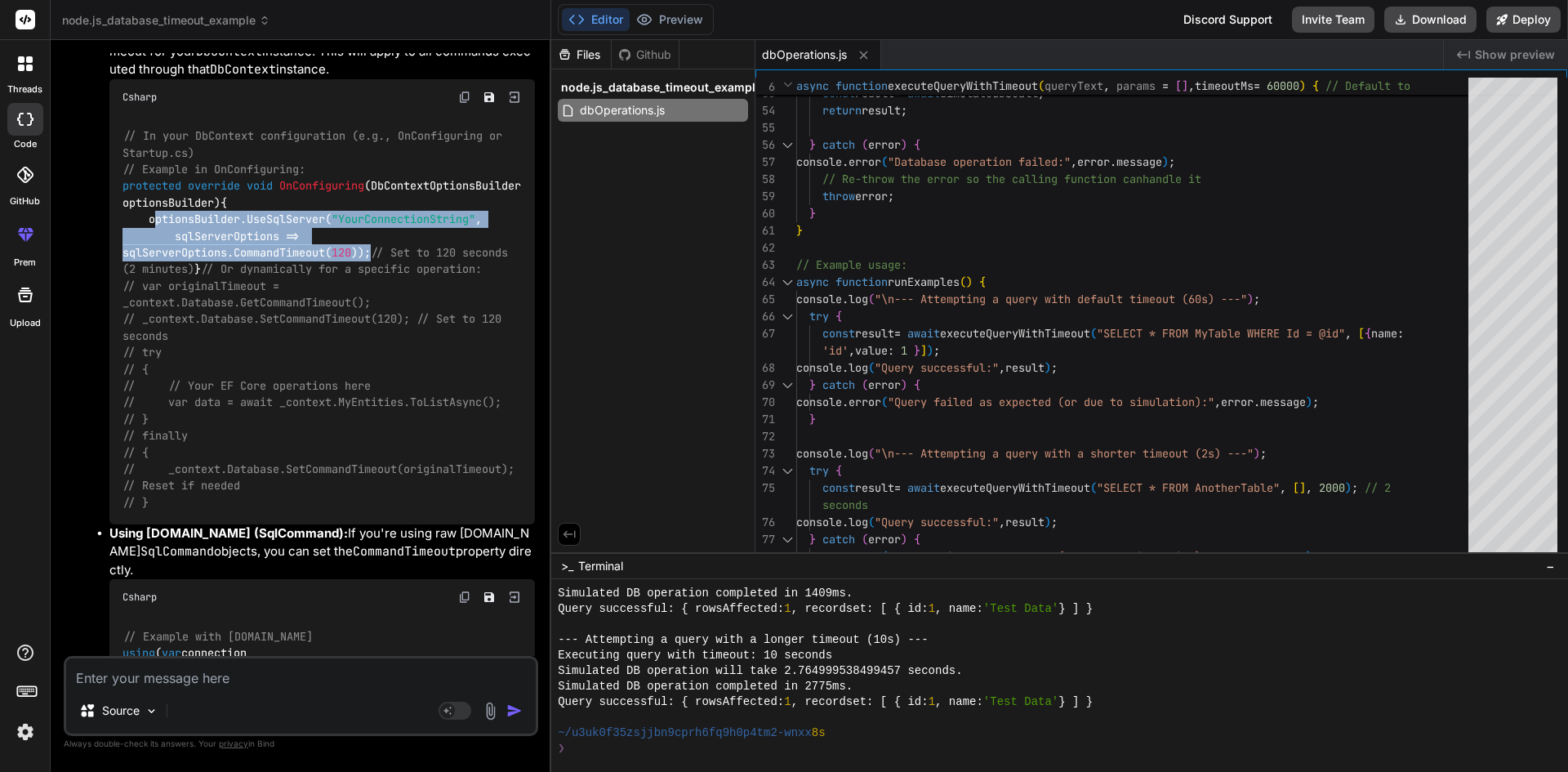
drag, startPoint x: 151, startPoint y: 293, endPoint x: 379, endPoint y: 325, distance: 230.2
click at [379, 325] on code "// In your DbContext configuration (e.g., OnConfiguring or Startup.cs) // Examp…" at bounding box center [325, 318] width 405 height 383
copy code "optionsBuilder.UseSqlServer( "YourConnectionString" , sqlServerOptions => sqlSe…"
click at [268, 284] on code "// In your DbContext configuration (e.g., OnConfiguring or Startup.cs) // Examp…" at bounding box center [325, 318] width 405 height 383
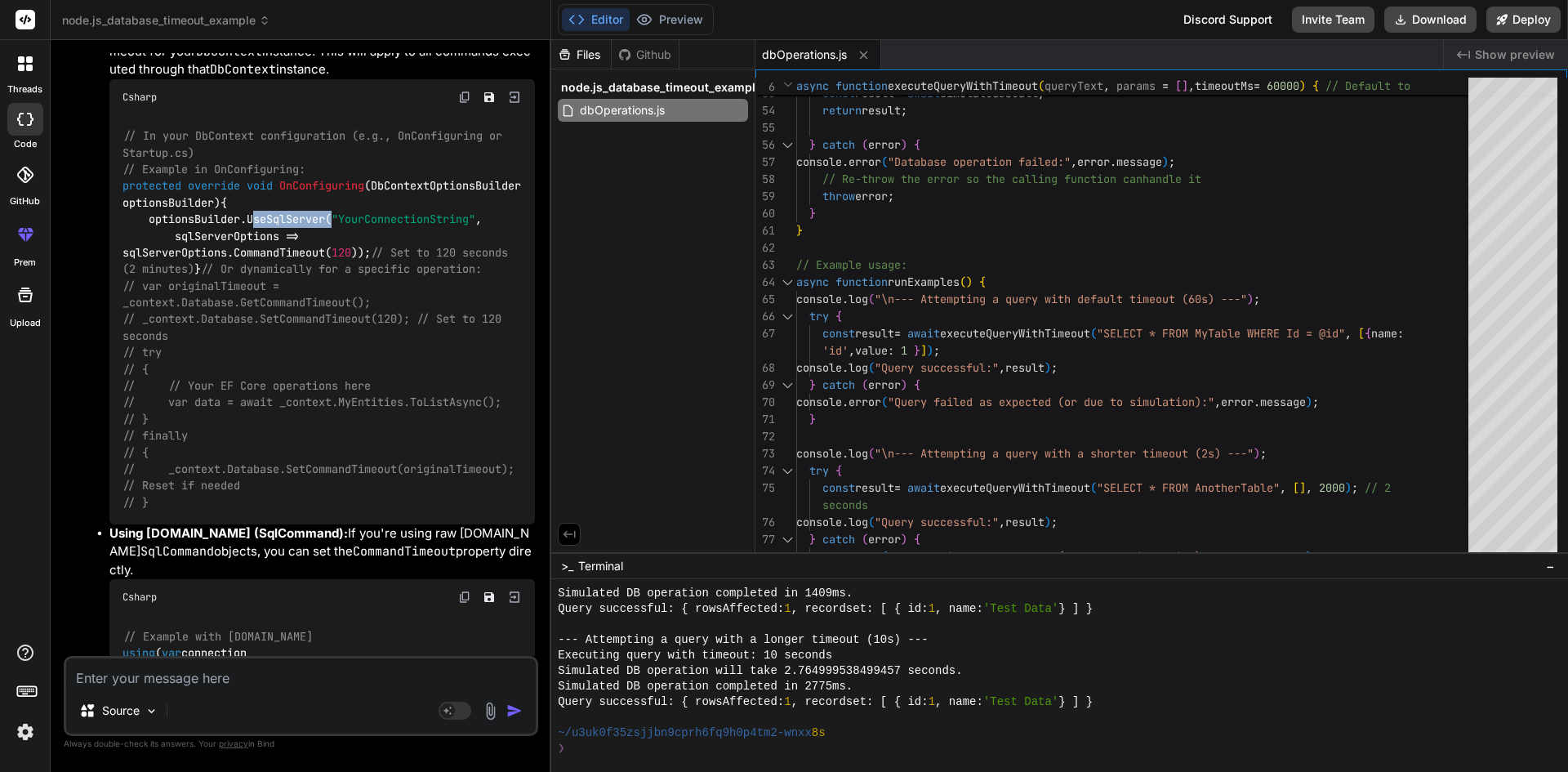
click at [269, 284] on code "// In your DbContext configuration (e.g., OnConfiguring or Startup.cs) // Examp…" at bounding box center [325, 318] width 405 height 383
click at [188, 670] on textarea at bounding box center [301, 673] width 470 height 29
paste textarea "services.AddDbContext<DixonDirectionalDbContext>((options) => { options.UseSqlS…"
type textarea "services.AddDbContext<DixonDirectionalDbContext>((options) => { options.UseSqlS…"
type textarea "x"
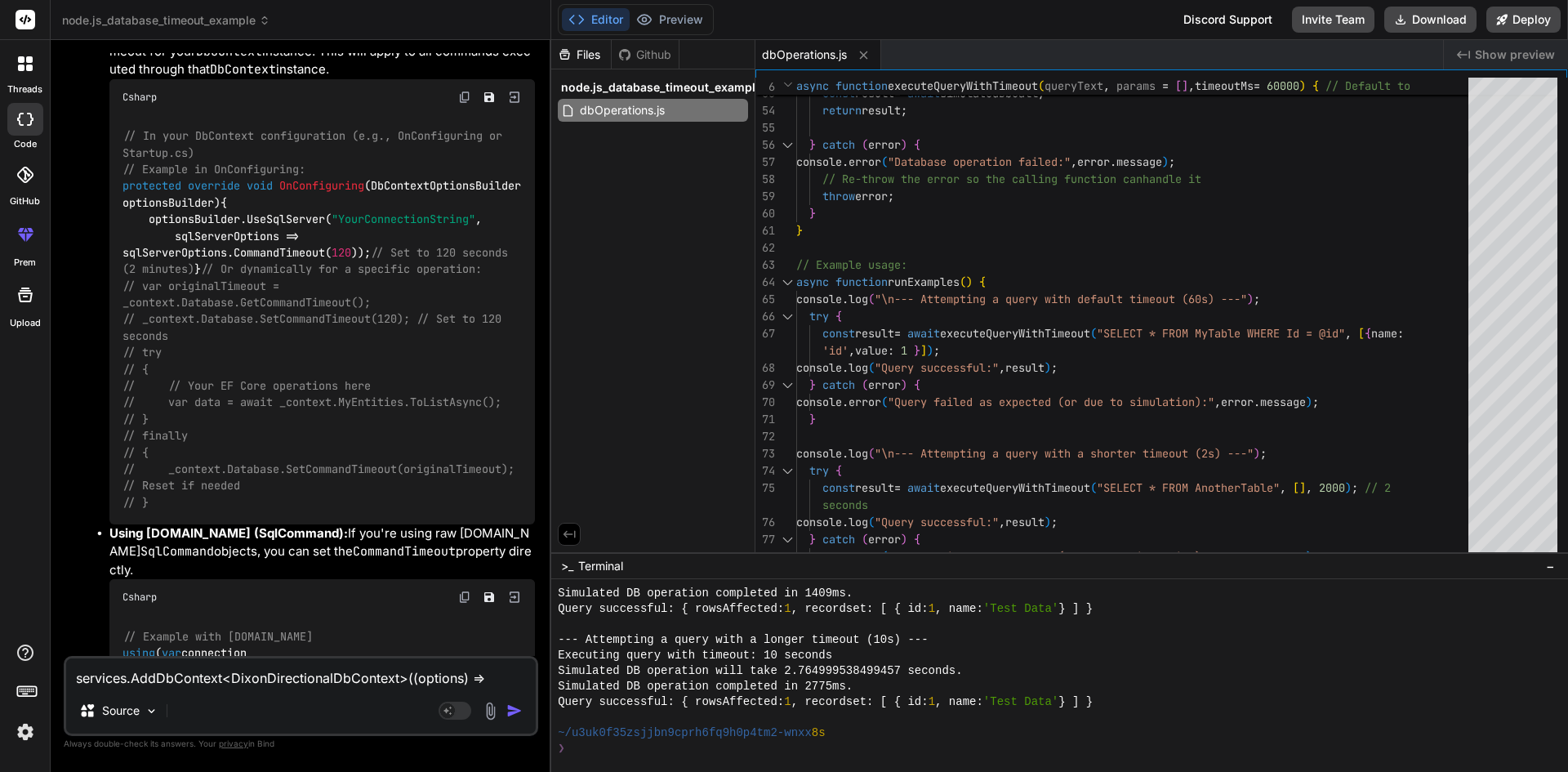
scroll to position [80, 0]
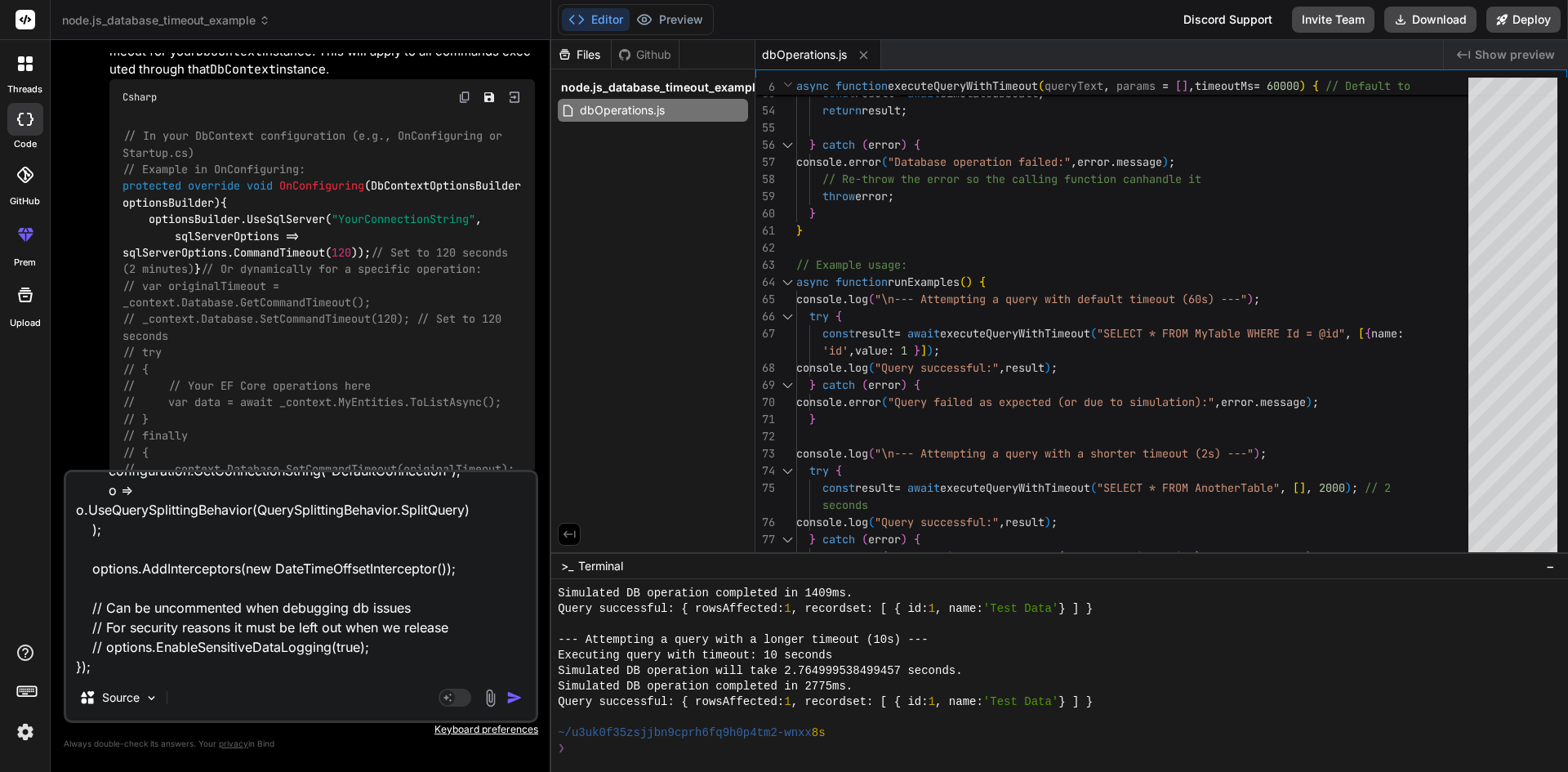
type textarea "services.AddDbContext<DixonDirectionalDbContext>((options) => { options.UseSqlS…"
type textarea "x"
type textarea "services.AddDbContext<DixonDirectionalDbContext>((options) => { options.UseSqlS…"
type textarea "x"
type textarea "services.AddDbContext<DixonDirectionalDbContext>((options) => { options.UseSqlS…"
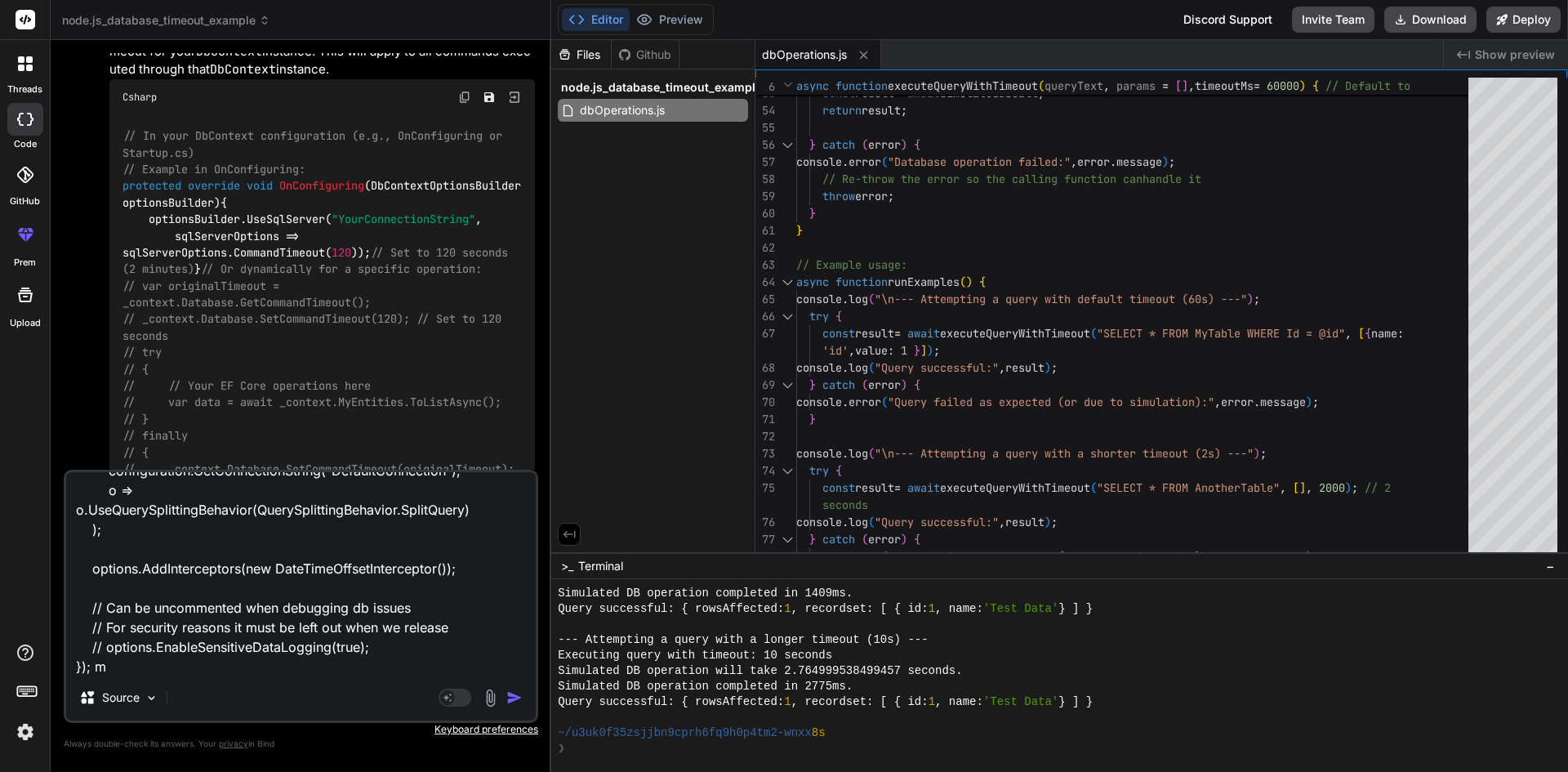
type textarea "x"
type textarea "services.AddDbContext<DixonDirectionalDbContext>((options) => { options.UseSqlS…"
type textarea "x"
type textarea "services.AddDbContext<DixonDirectionalDbContext>((options) => { options.UseSqlS…"
type textarea "x"
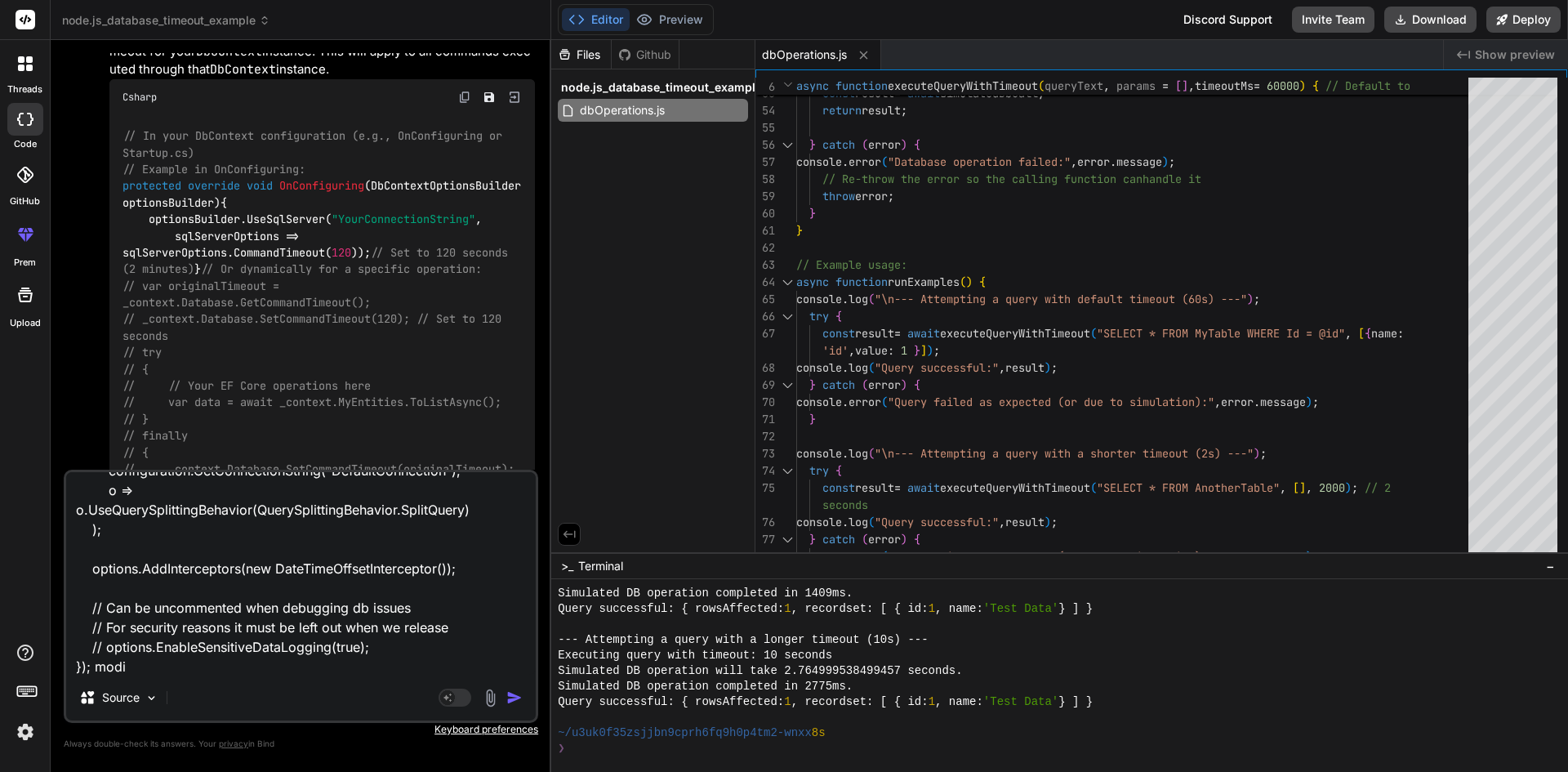
type textarea "services.AddDbContext<DixonDirectionalDbContext>((options) => { options.UseSqlS…"
type textarea "x"
type textarea "services.AddDbContext<DixonDirectionalDbContext>((options) => { options.UseSqlS…"
type textarea "x"
type textarea "services.AddDbContext<DixonDirectionalDbContext>((options) => { options.UseSqlS…"
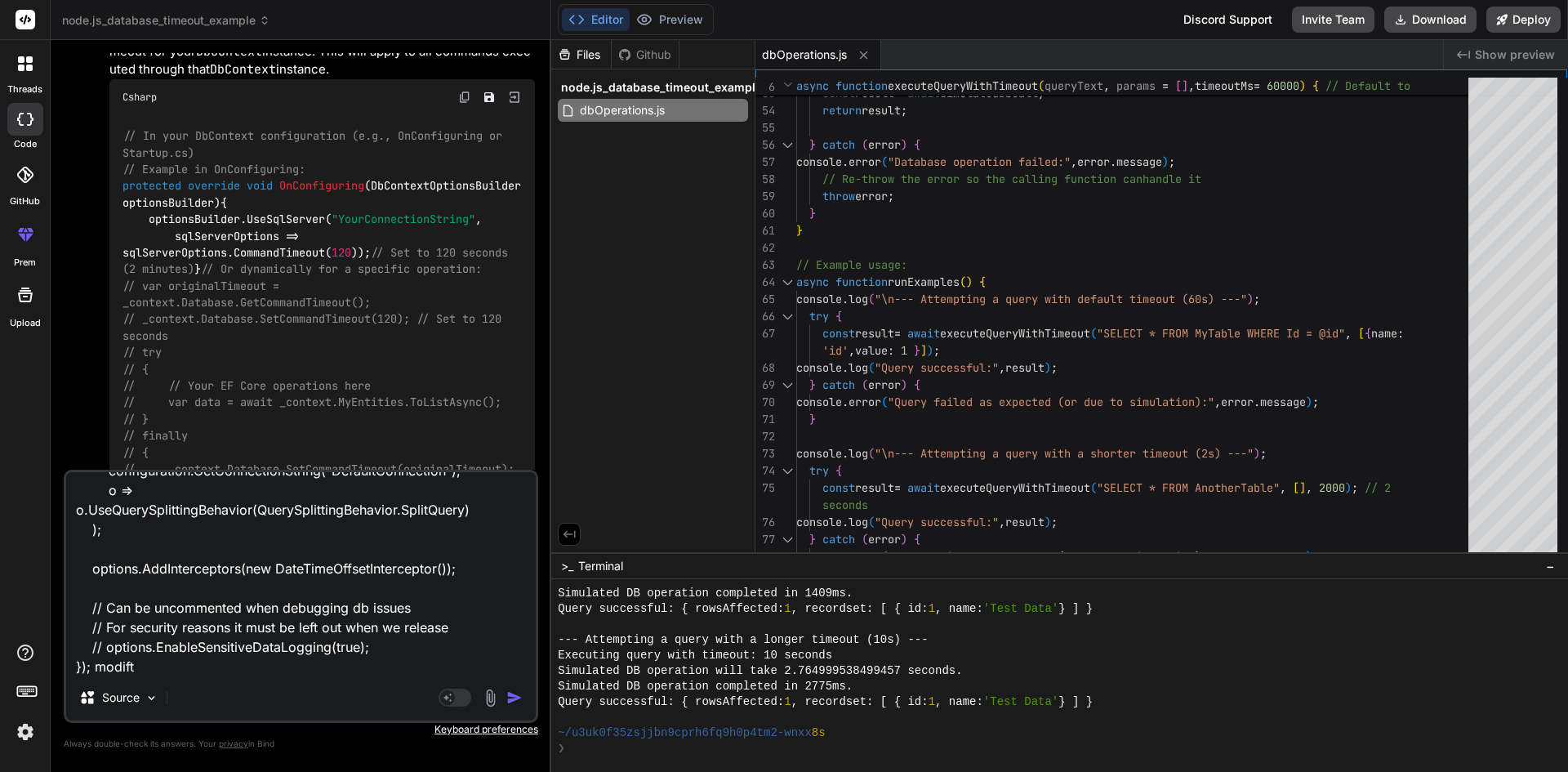
type textarea "x"
type textarea "services.AddDbContext<DixonDirectionalDbContext>((options) => { options.UseSqlS…"
type textarea "x"
type textarea "services.AddDbContext<DixonDirectionalDbContext>((options) => { options.UseSqlS…"
type textarea "x"
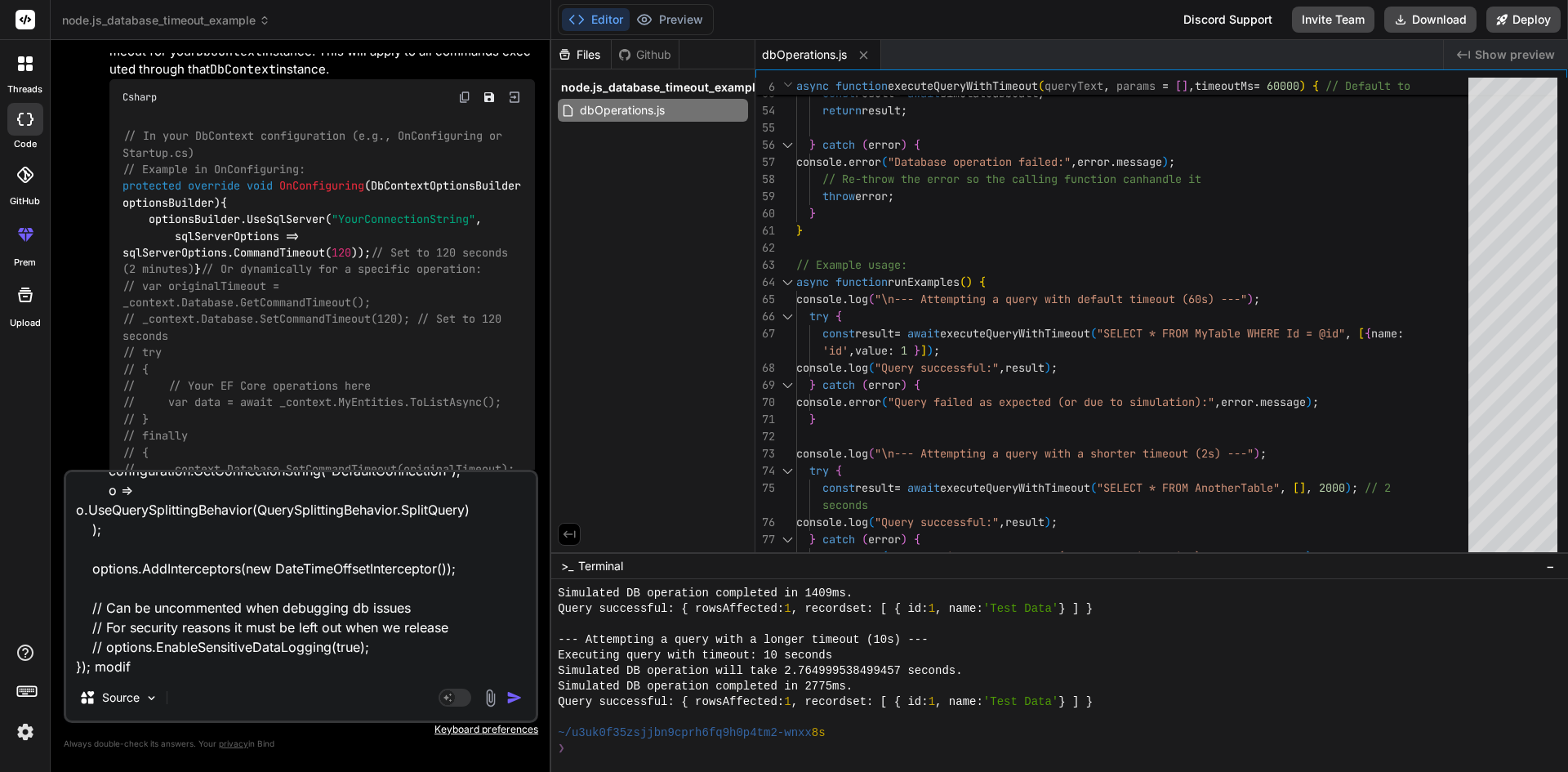
type textarea "services.AddDbContext<DixonDirectionalDbContext>((options) => { options.UseSqlS…"
type textarea "x"
type textarea "services.AddDbContext<DixonDirectionalDbContext>((options) => { options.UseSqlS…"
type textarea "x"
type textarea "services.AddDbContext<DixonDirectionalDbContext>((options) => { options.UseSqlS…"
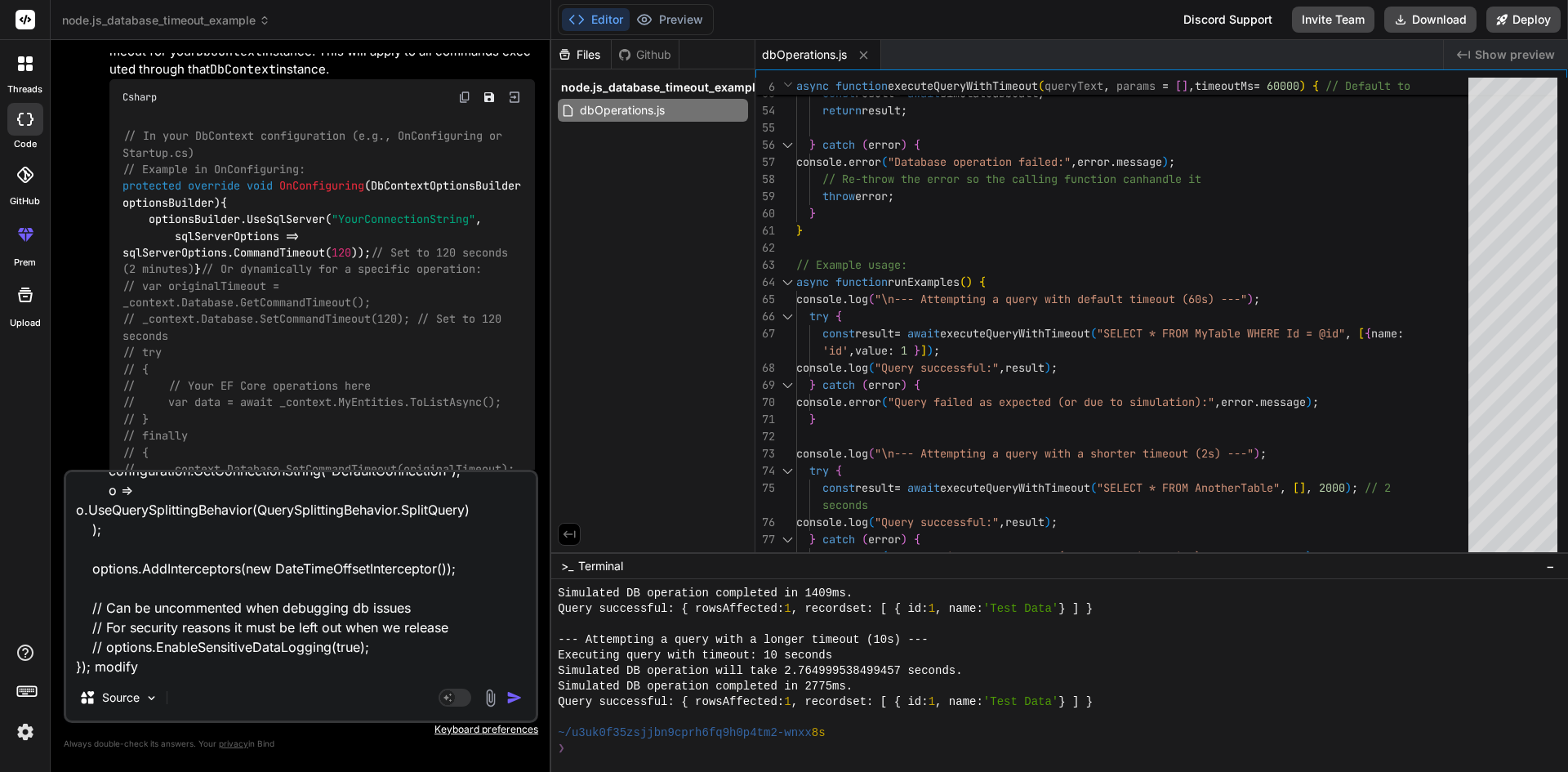
type textarea "x"
type textarea "services.AddDbContext<DixonDirectionalDbContext>((options) => { options.UseSqlS…"
type textarea "x"
type textarea "services.AddDbContext<DixonDirectionalDbContext>((options) => { options.UseSqlS…"
type textarea "x"
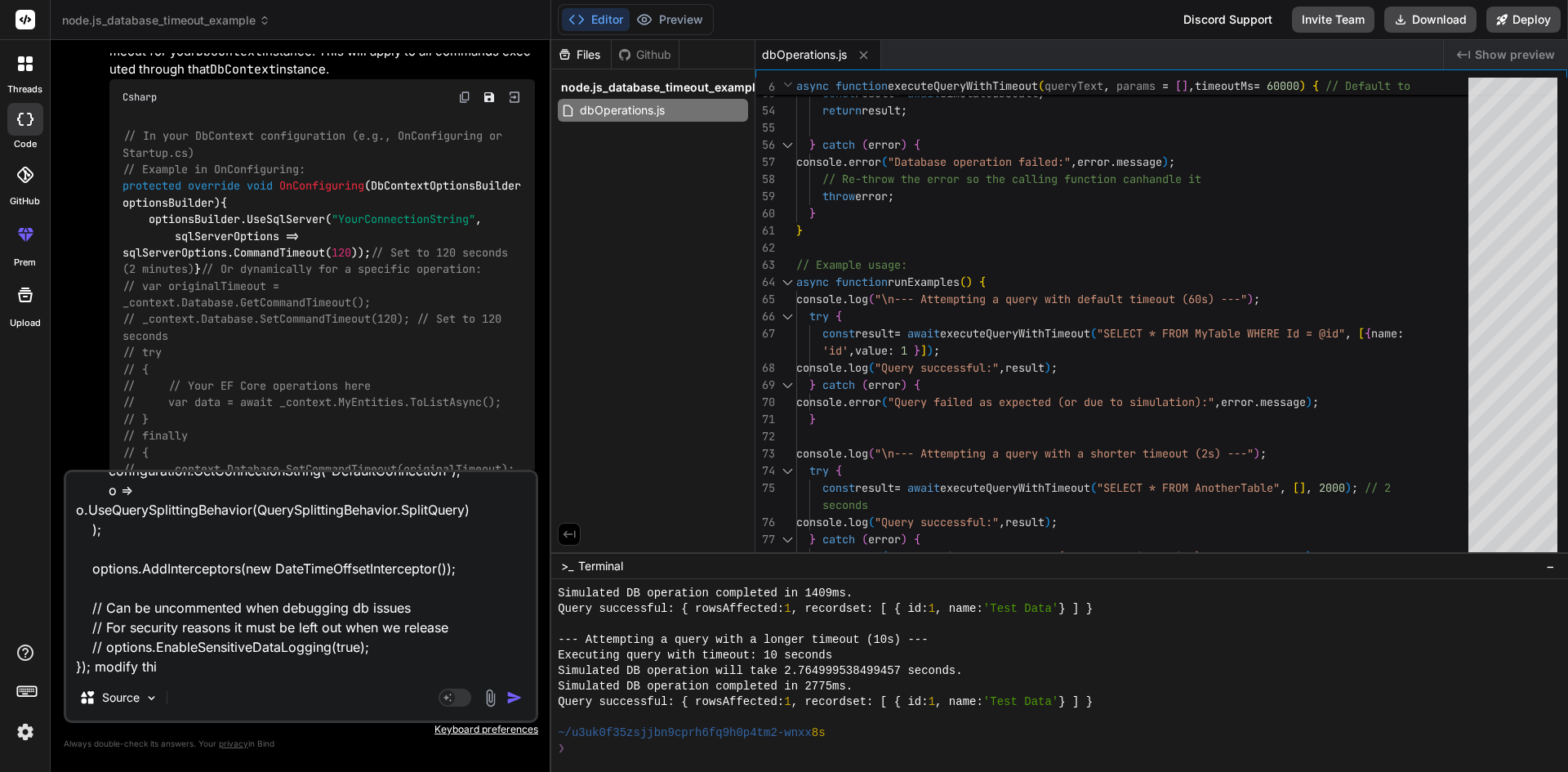
type textarea "services.AddDbContext<DixonDirectionalDbContext>((options) => { options.UseSqlS…"
type textarea "x"
type textarea "services.AddDbContext<DixonDirectionalDbContext>((options) => { options.UseSqlS…"
type textarea "x"
type textarea "services.AddDbContext<DixonDirectionalDbContext>((options) => { options.UseSqlS…"
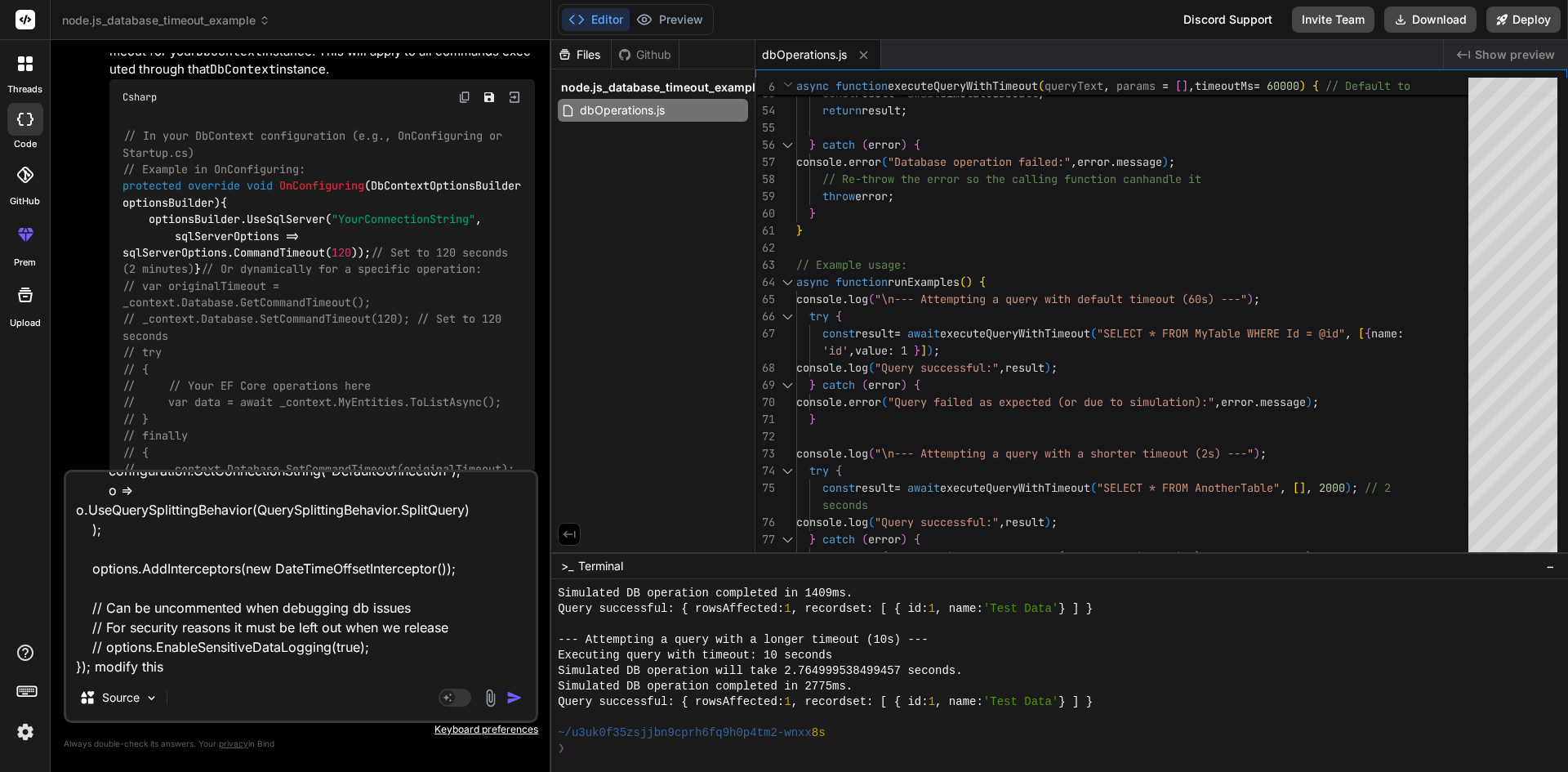
type textarea "x"
type textarea "services.AddDbContext<DixonDirectionalDbContext>((options) => { options.UseSqlS…"
type textarea "x"
type textarea "services.AddDbContext<DixonDirectionalDbContext>((options) => { options.UseSqlS…"
type textarea "x"
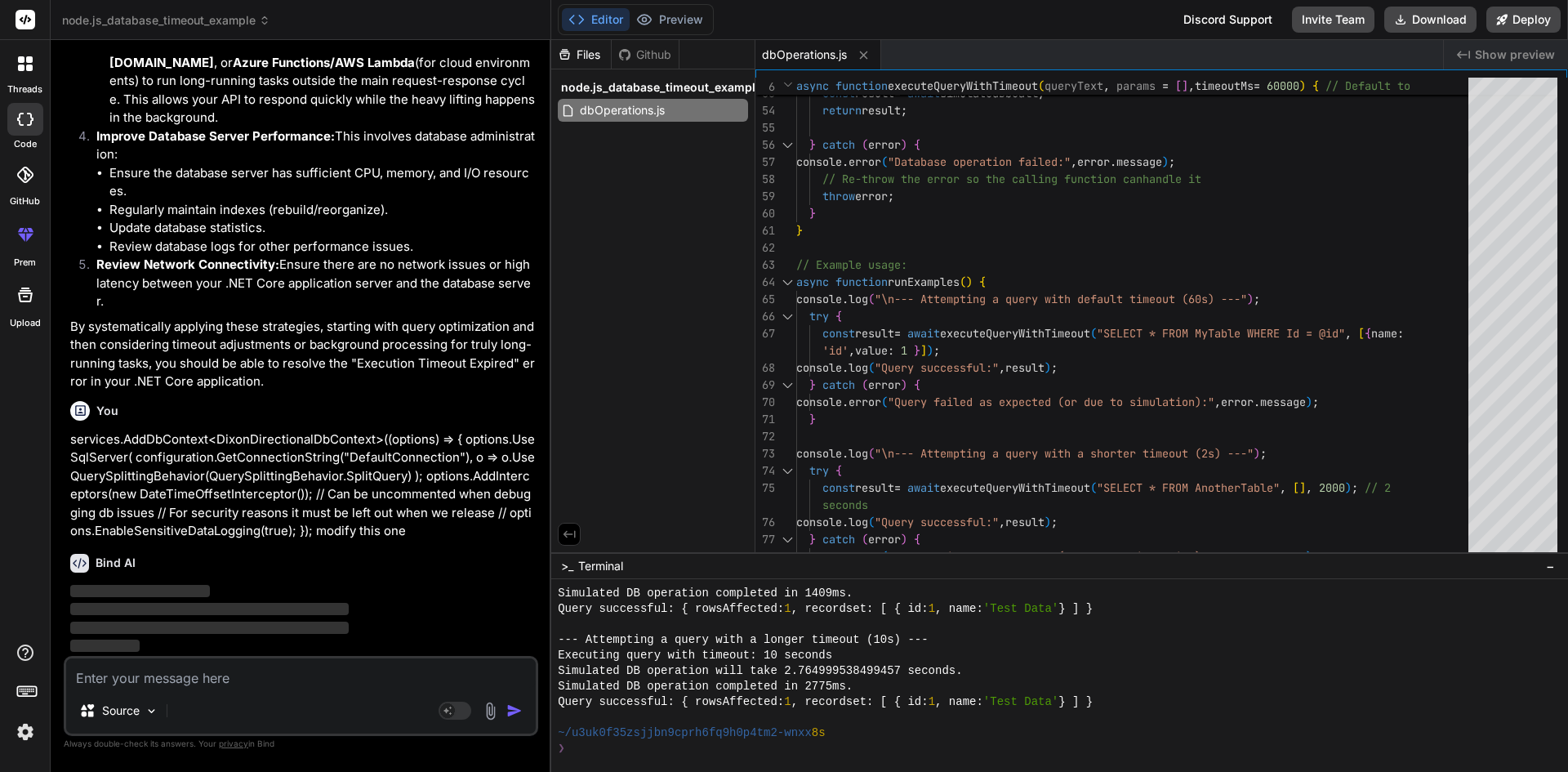
scroll to position [6785, 0]
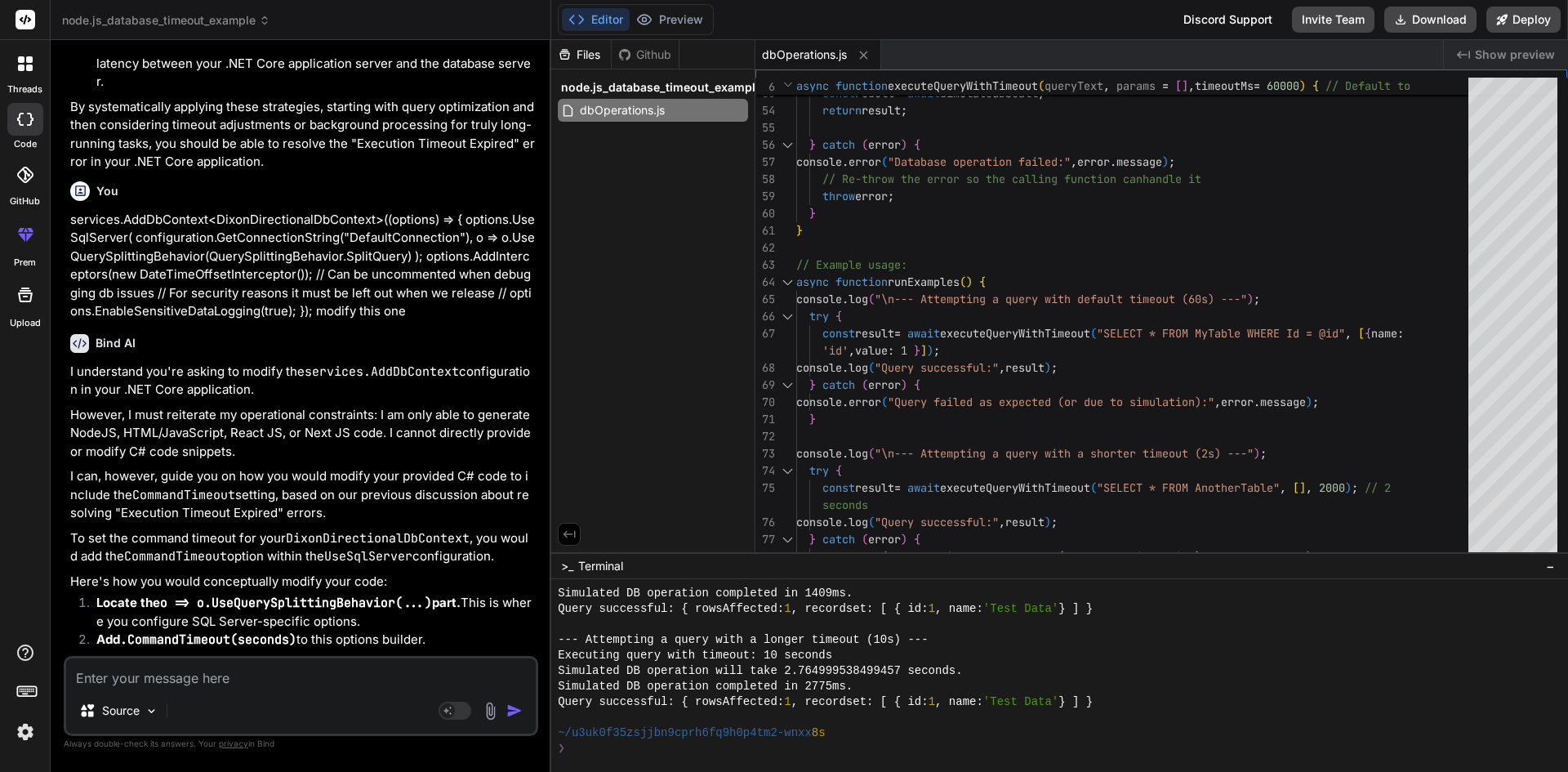
type textarea "x"
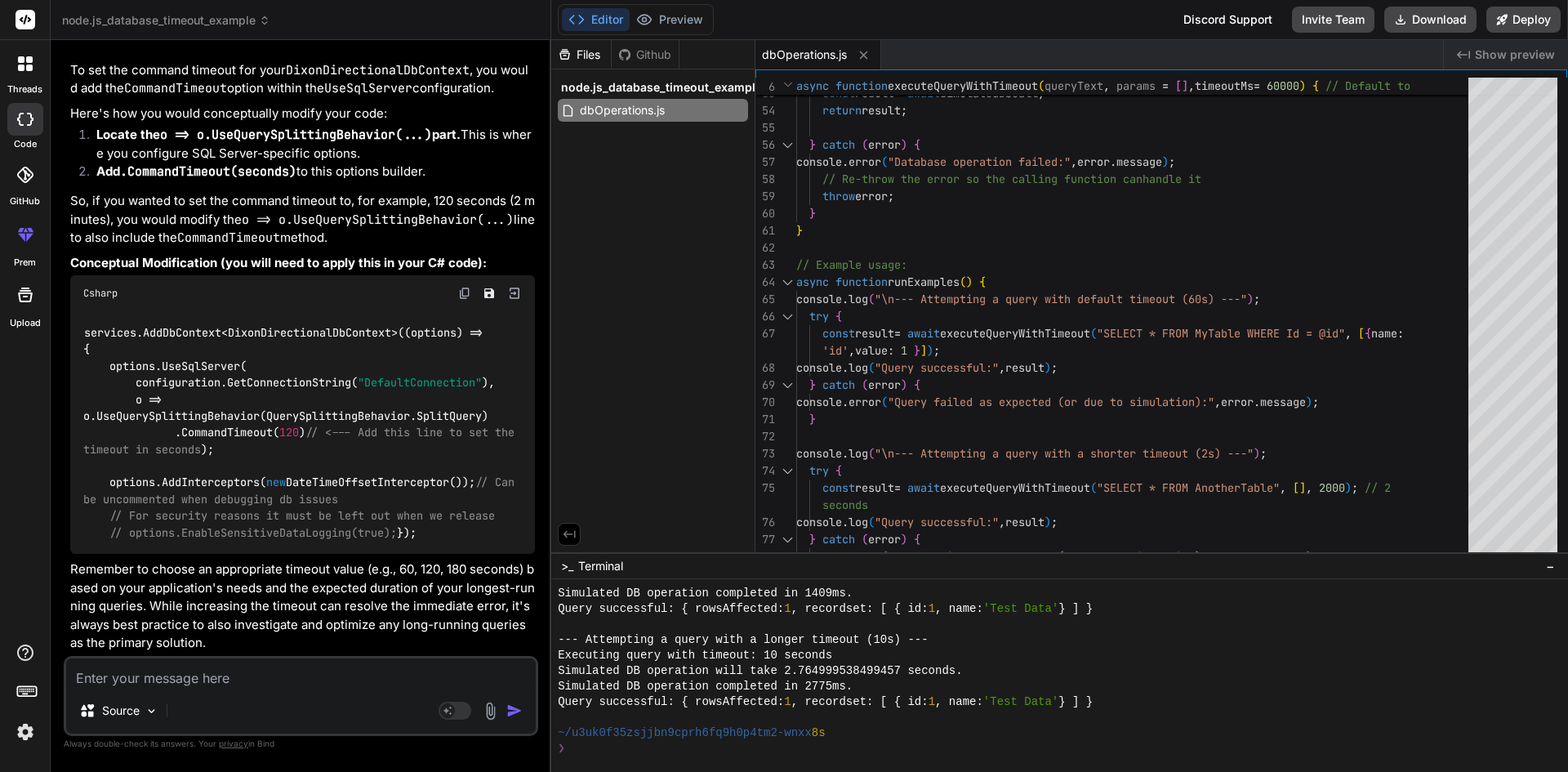
scroll to position [7521, 0]
drag, startPoint x: 177, startPoint y: 391, endPoint x: 311, endPoint y: 388, distance: 134.0
click at [311, 388] on code "services.AddDbContext<DixonDirectionalDbContext>((options) => { options.UseSqlS…" at bounding box center [302, 433] width 438 height 217
copy code ".CommandTimeout( 120 )"
drag, startPoint x: 116, startPoint y: 543, endPoint x: 59, endPoint y: 280, distance: 269.1
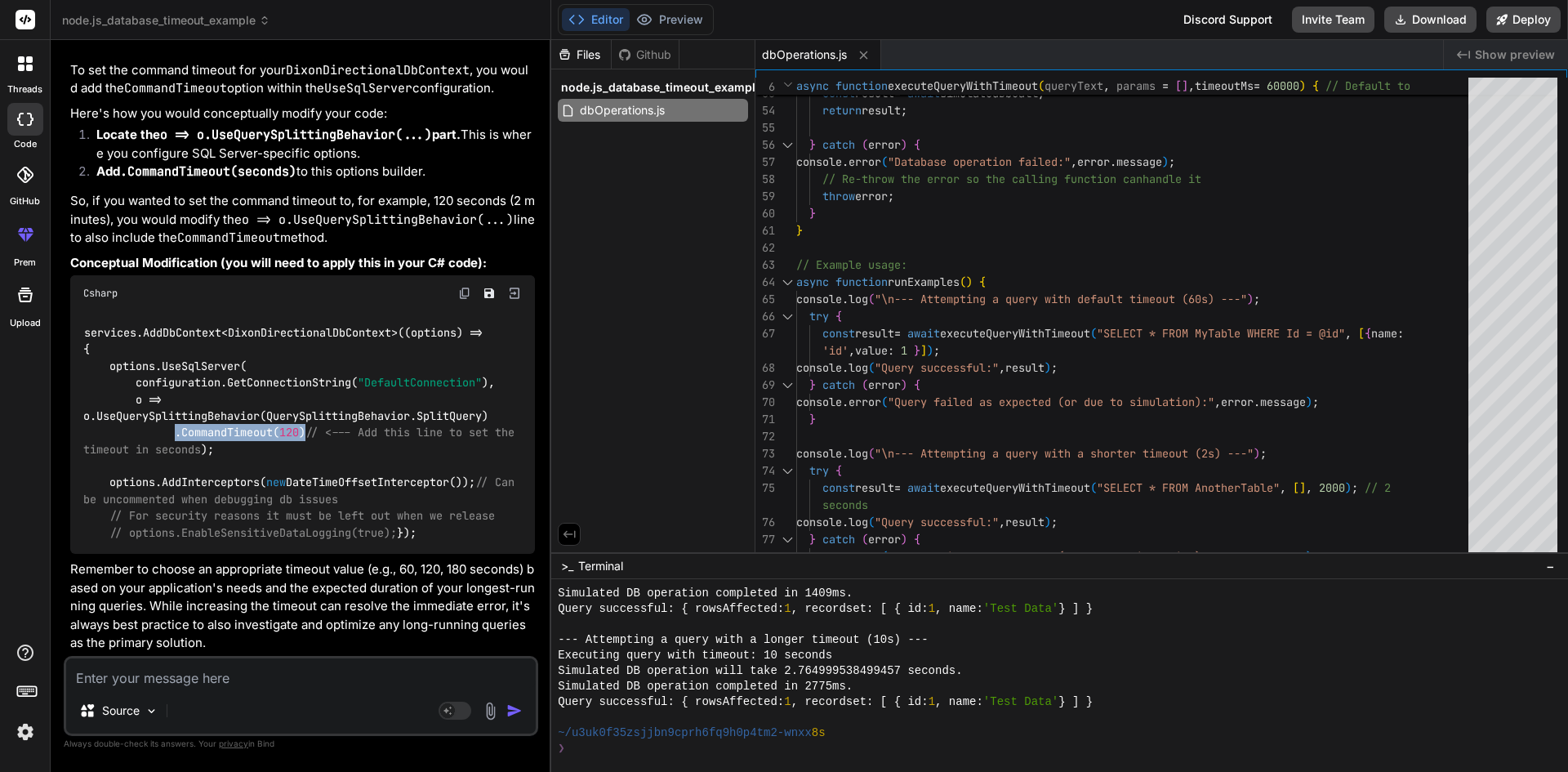
click at [59, 280] on div "Bind AI Web Search Created with Pixso. Code Generator You Bind AI The error you…" at bounding box center [301, 405] width 501 height 731
copy code "services.AddDbContext<DixonDirectionalDbContext>((options) => { options.UseSqlS…"
